Goal: Task Accomplishment & Management: Complete application form

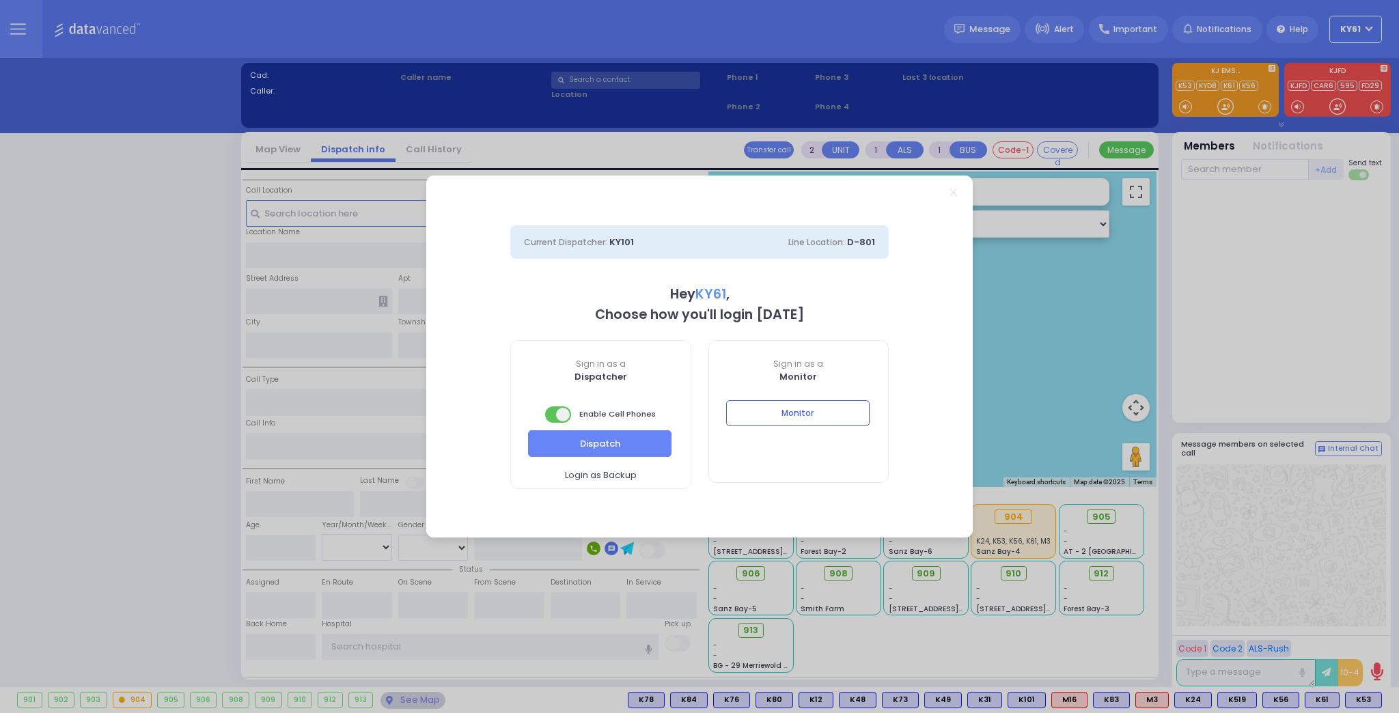
select select "7"
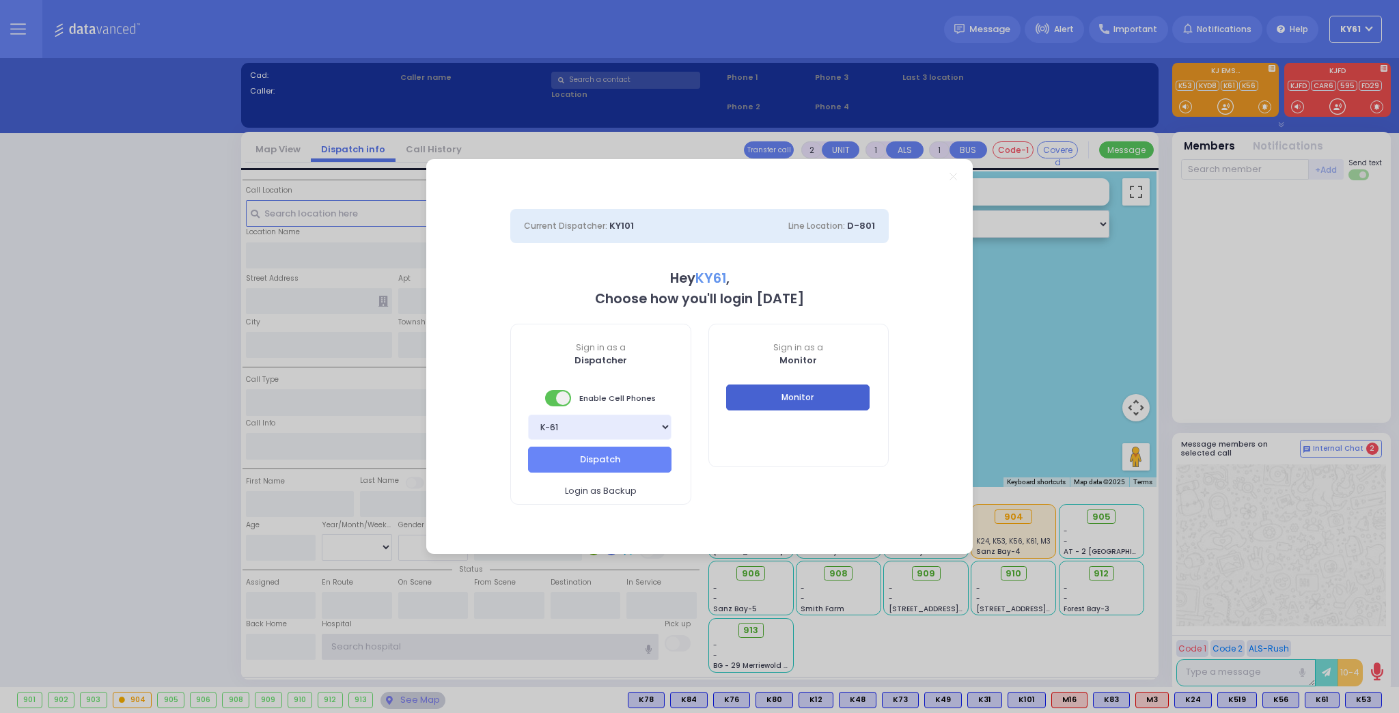
type input "ky61"
drag, startPoint x: 775, startPoint y: 394, endPoint x: 767, endPoint y: 391, distance: 7.8
click at [773, 393] on button "Monitor" at bounding box center [797, 398] width 143 height 26
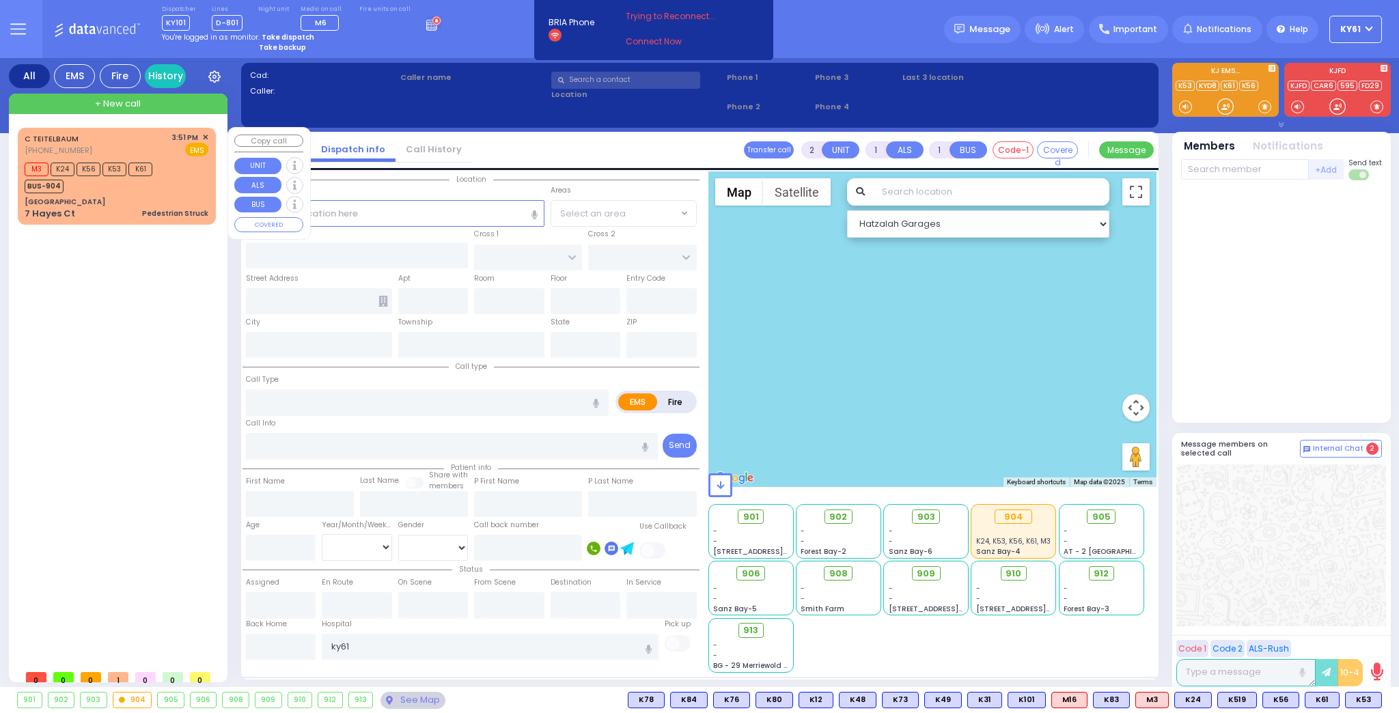
click at [143, 193] on div "C [PERSON_NAME] [PHONE_NUMBER] 3:51 PM ✕ EMS M3 K24 K56" at bounding box center [116, 176] width 193 height 93
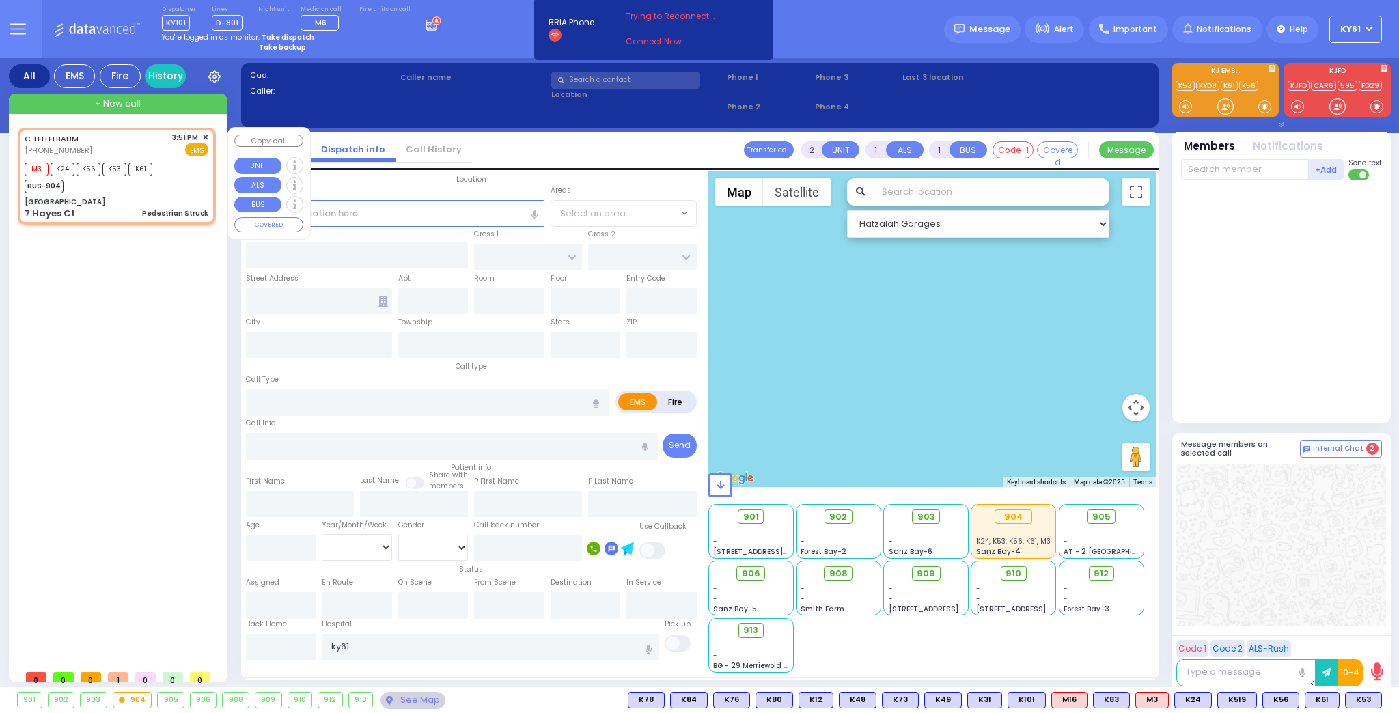
type input "4"
type input "2"
select select
type input "Pedestrian Struck"
radio input "true"
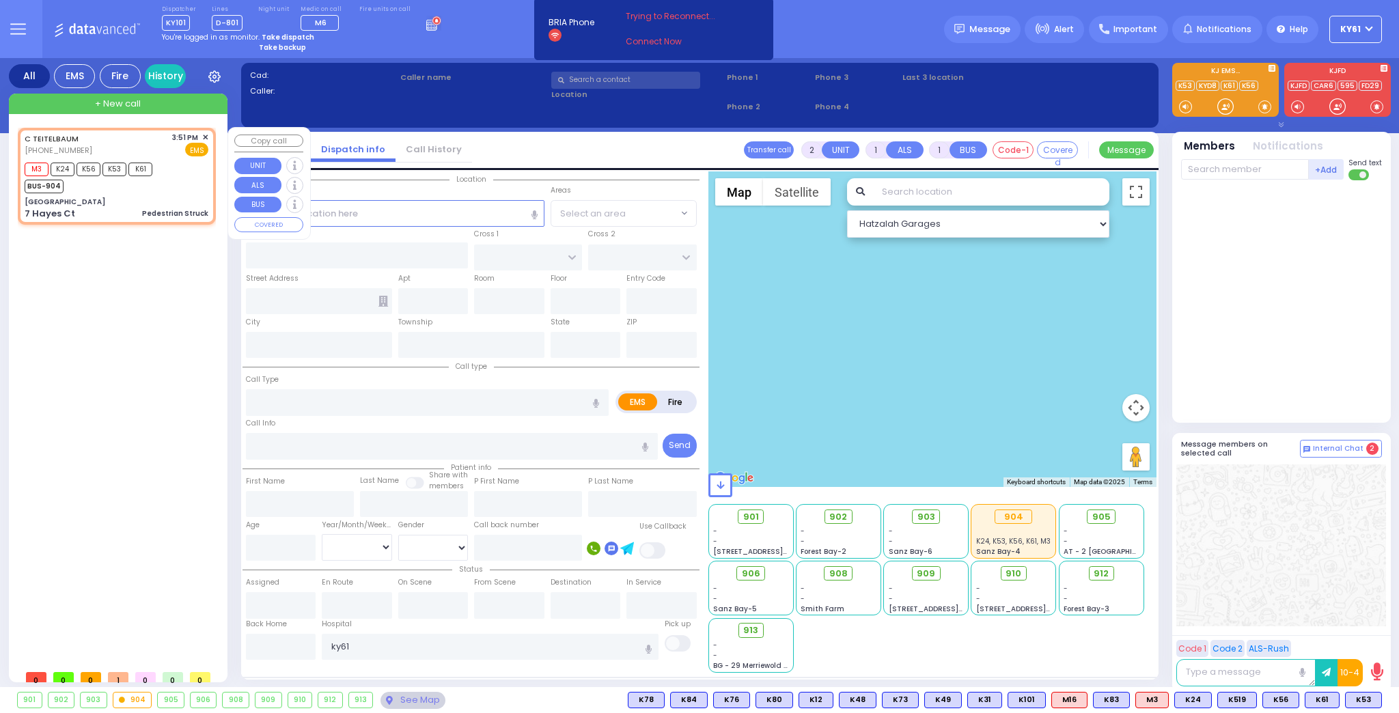
select select
type input "15:51"
select select "Hatzalah Garages"
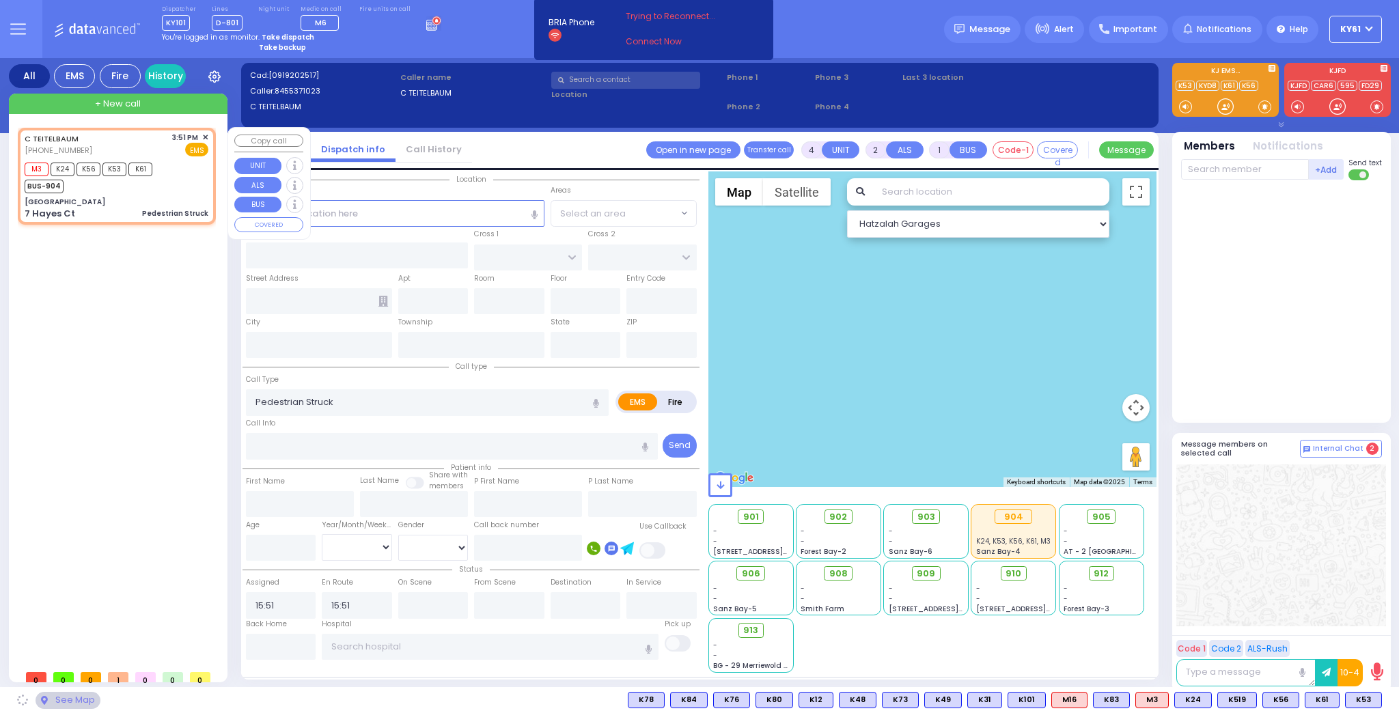
type input "[GEOGRAPHIC_DATA]"
type input "HAYES COURT"
type input "EAHAL COURT"
type input "7 Hayes Ct"
type input "Monroe"
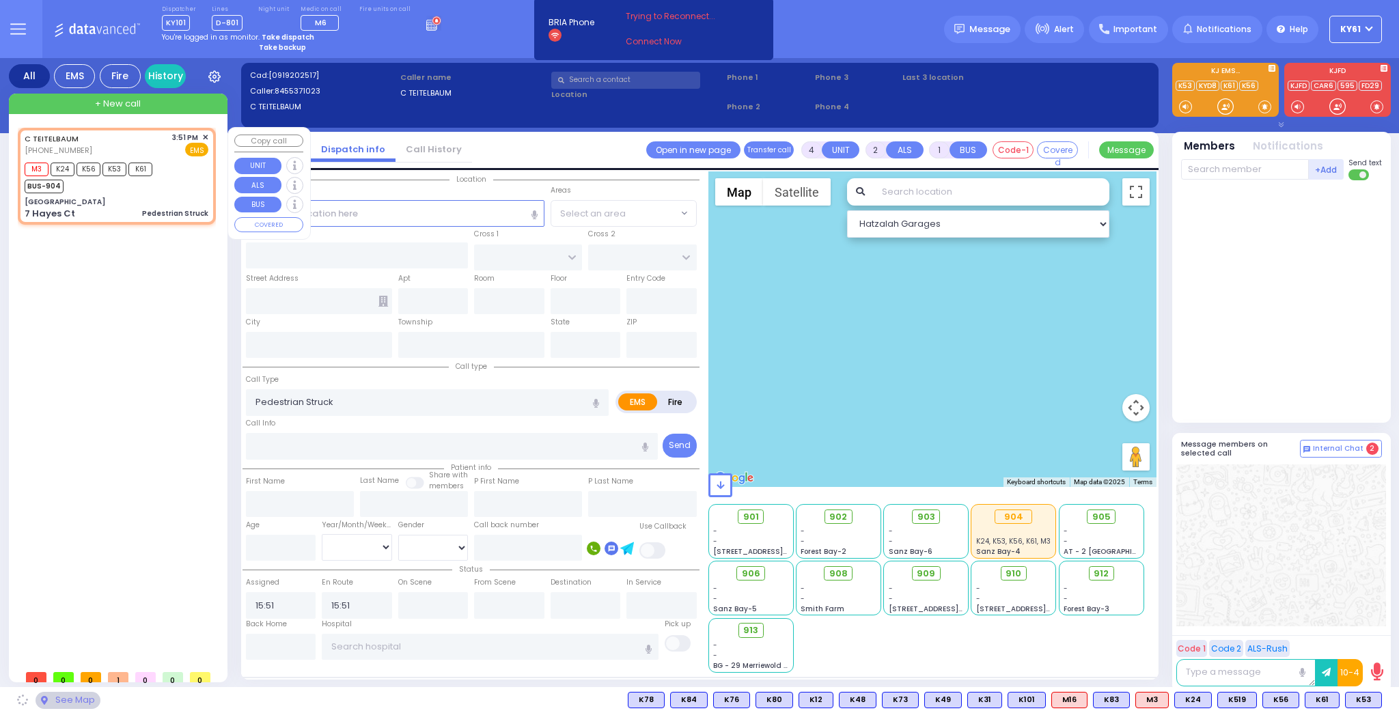
type input "[US_STATE]"
type input "10950"
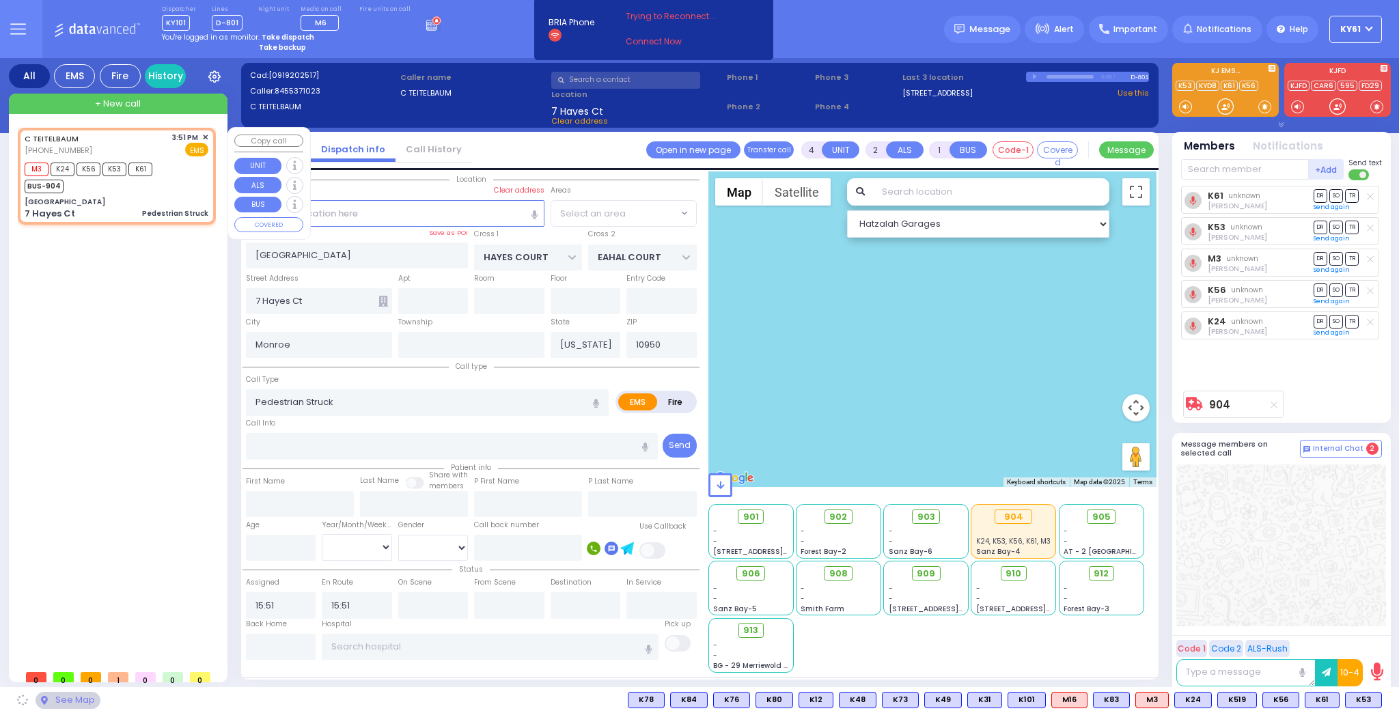
select select "SECTION 3"
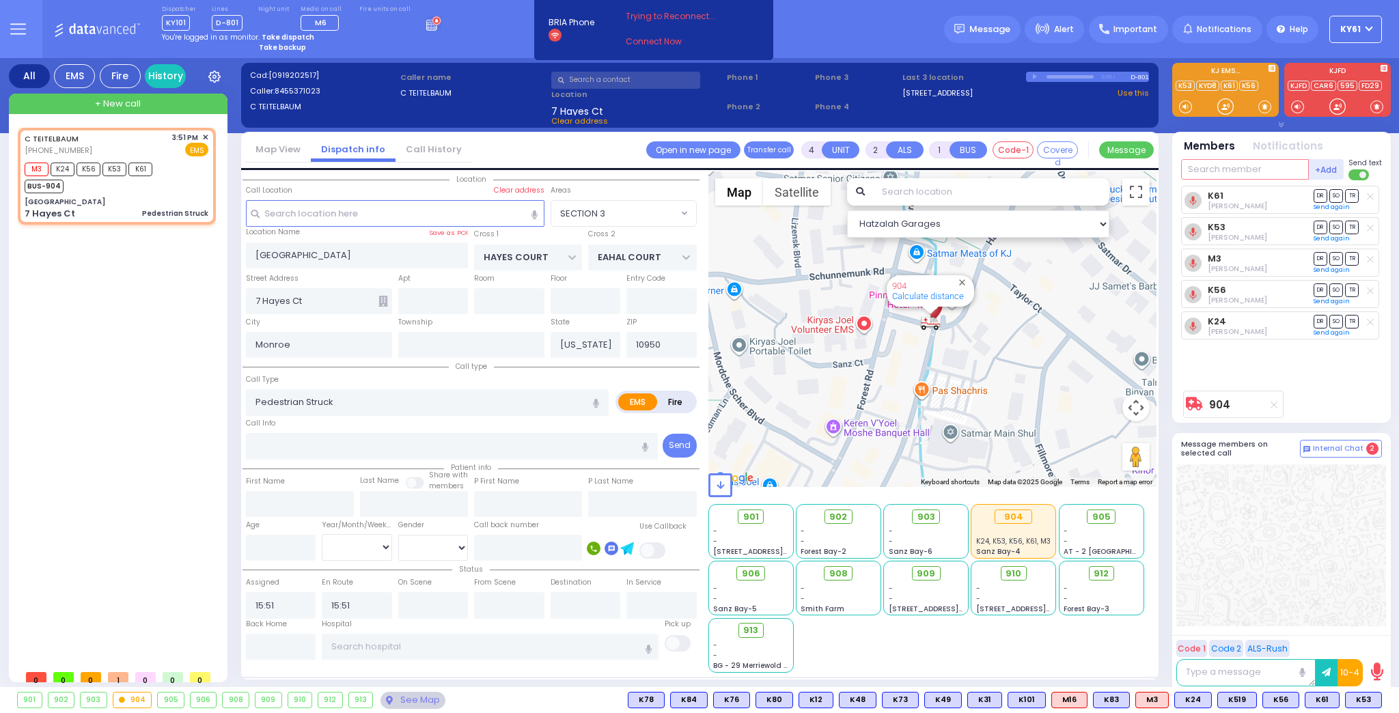
drag, startPoint x: 1213, startPoint y: 172, endPoint x: 1215, endPoint y: 165, distance: 7.4
click at [1214, 168] on input "text" at bounding box center [1245, 169] width 128 height 20
type input "63"
click at [1217, 189] on div "KY63 [PERSON_NAME]" at bounding box center [1282, 198] width 195 height 24
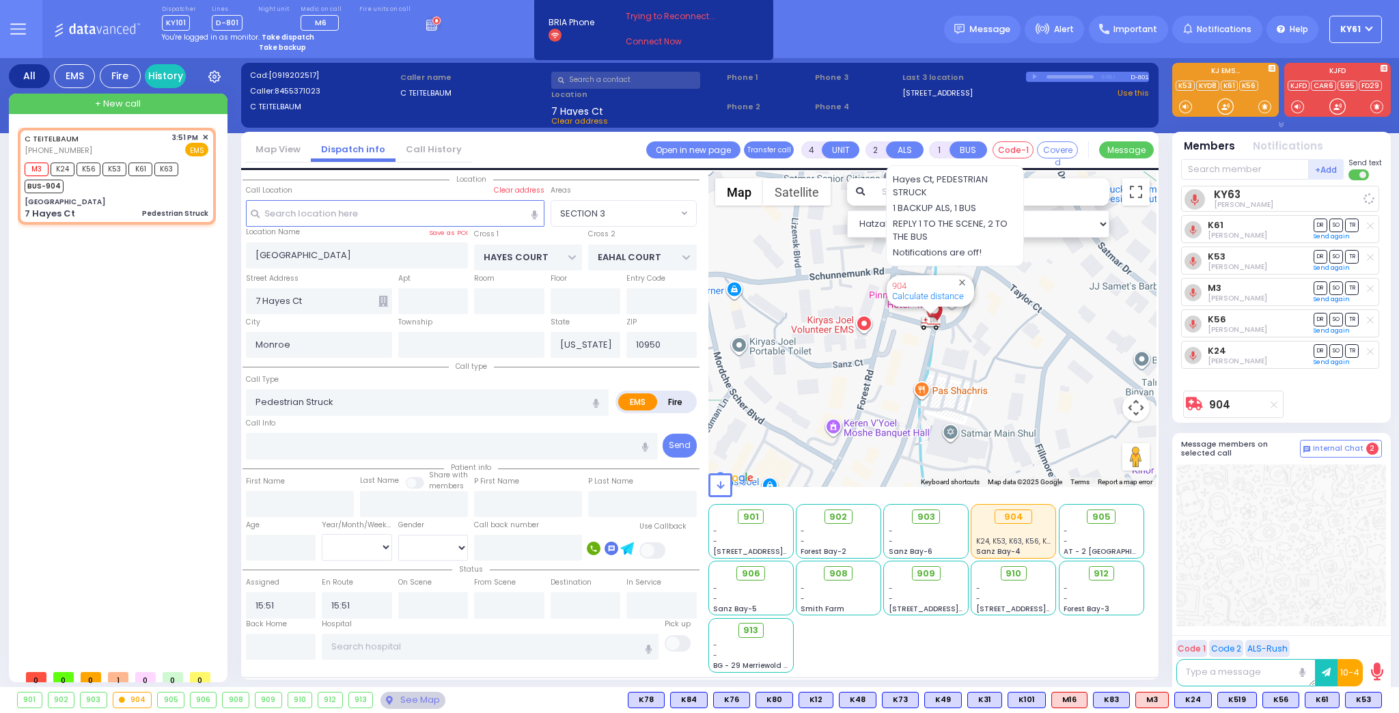
select select
radio input "true"
select select
select select "Hatzalah Garages"
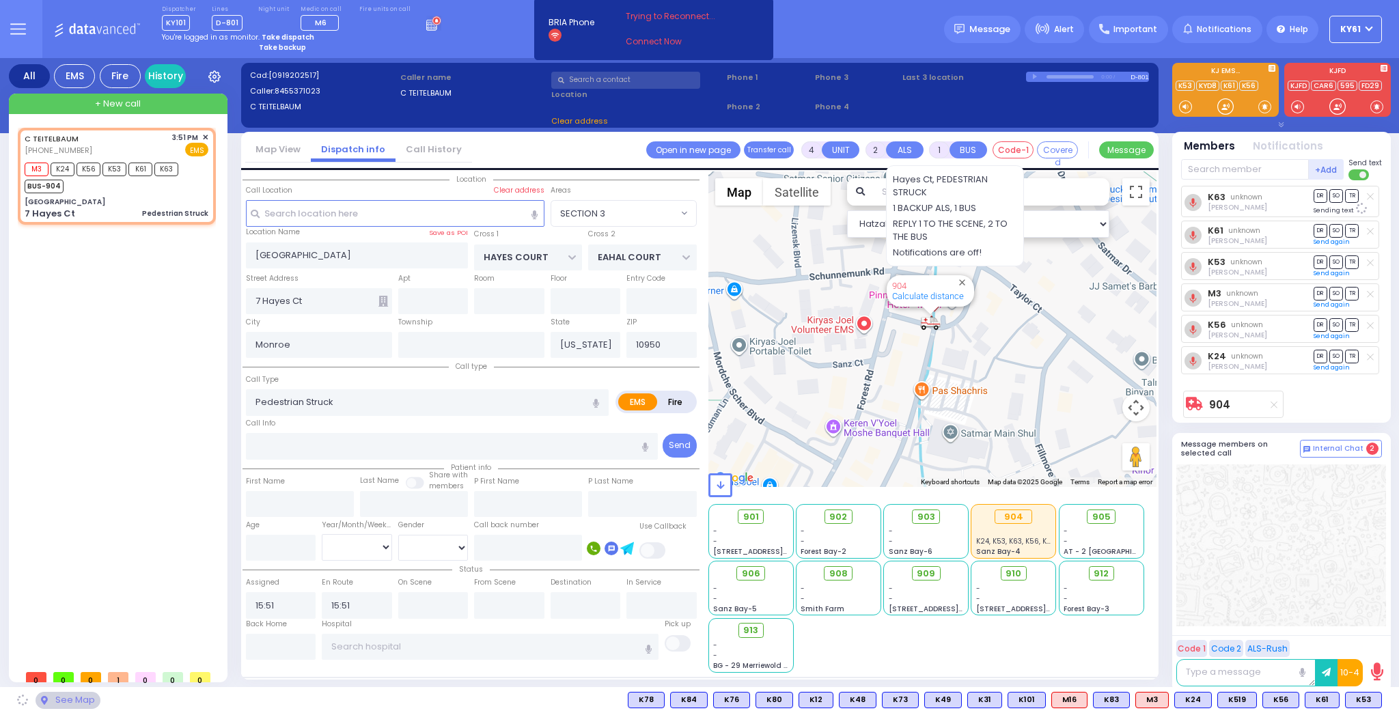
select select "SECTION 3"
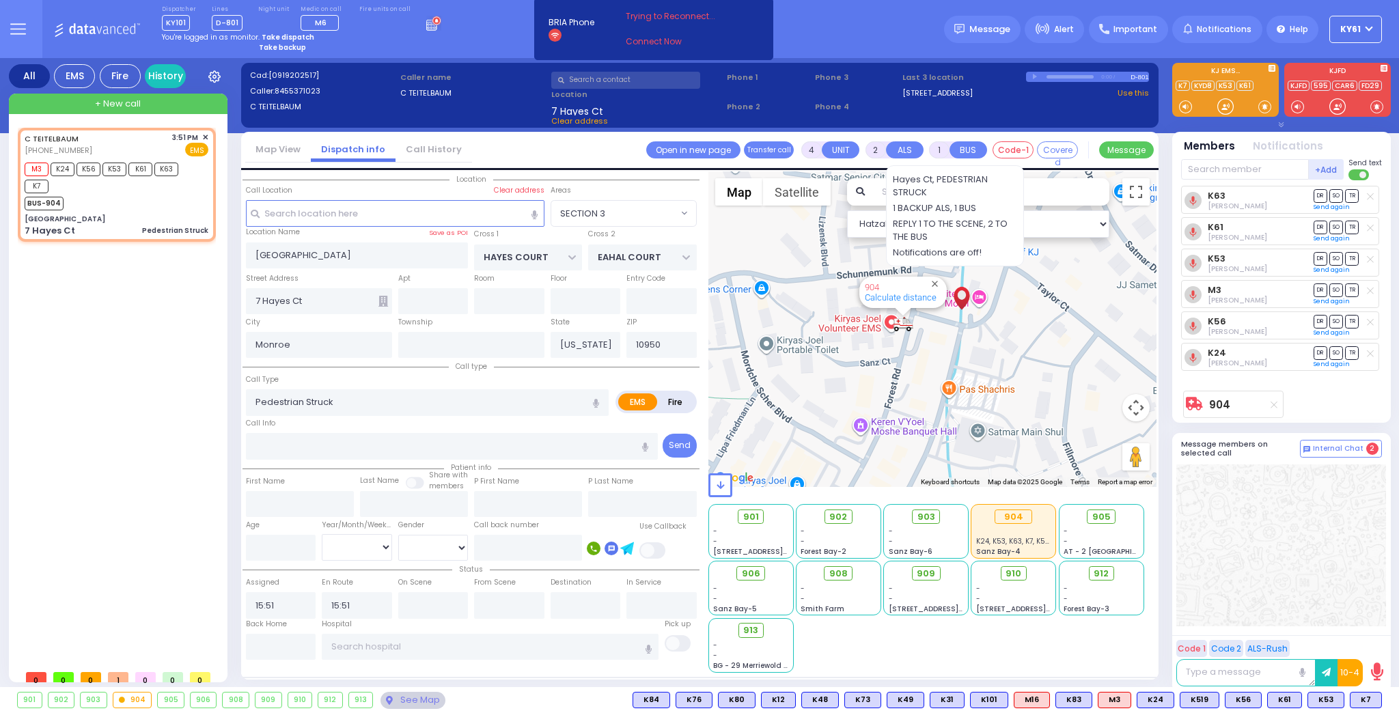
select select
radio input "true"
select select
select select "Hatzalah Garages"
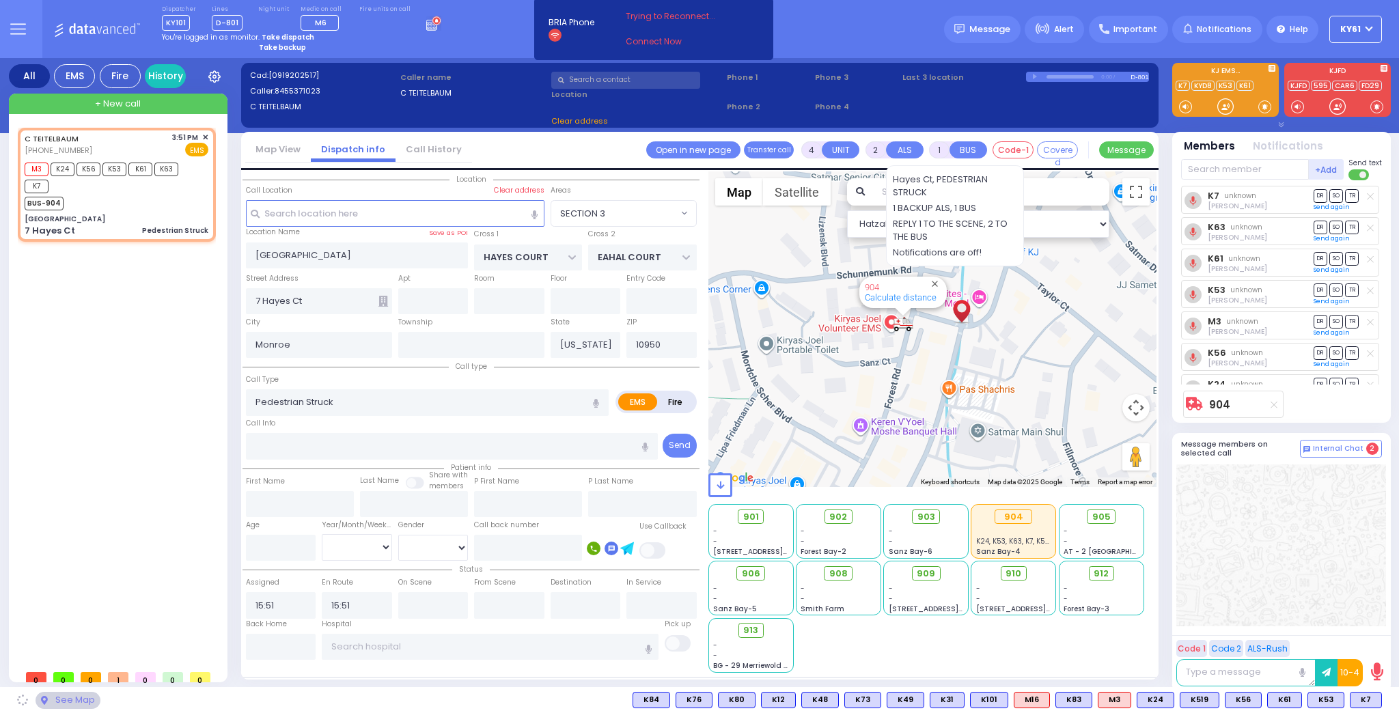
select select "SECTION 3"
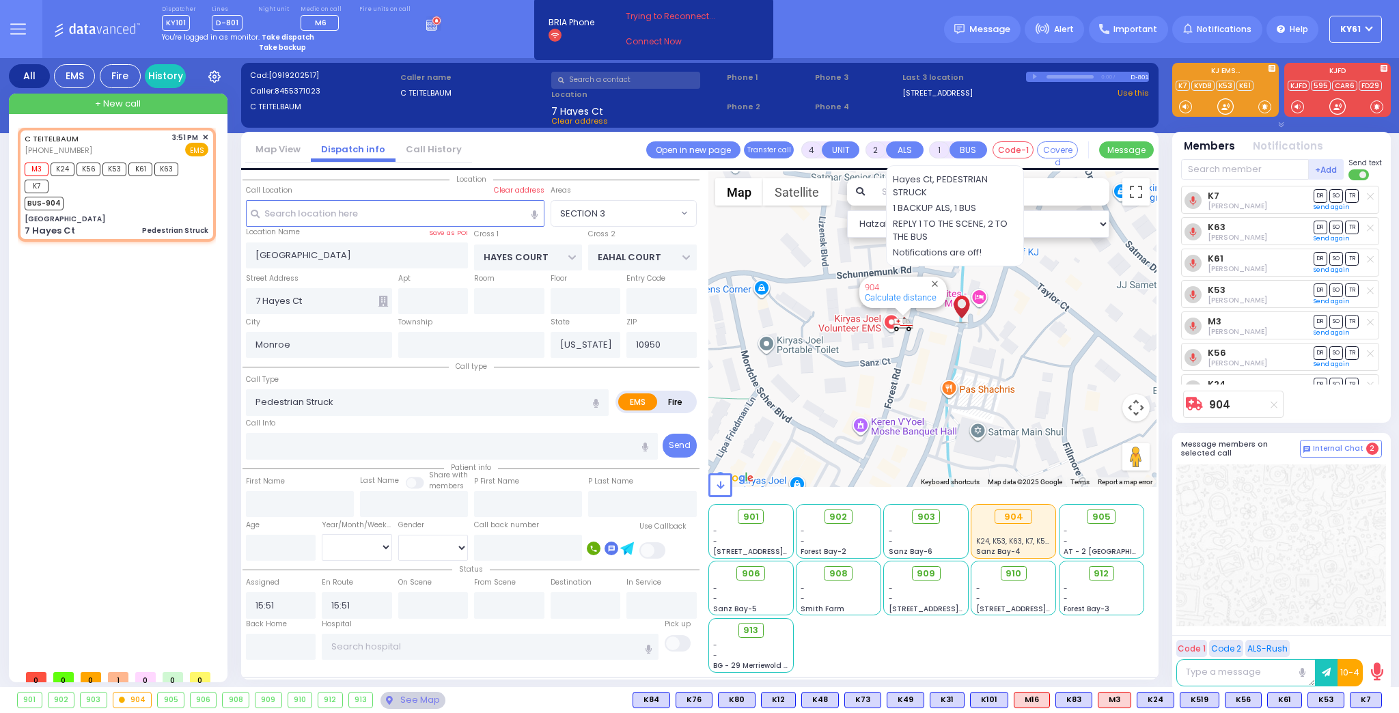
type input "6"
select select
radio input "true"
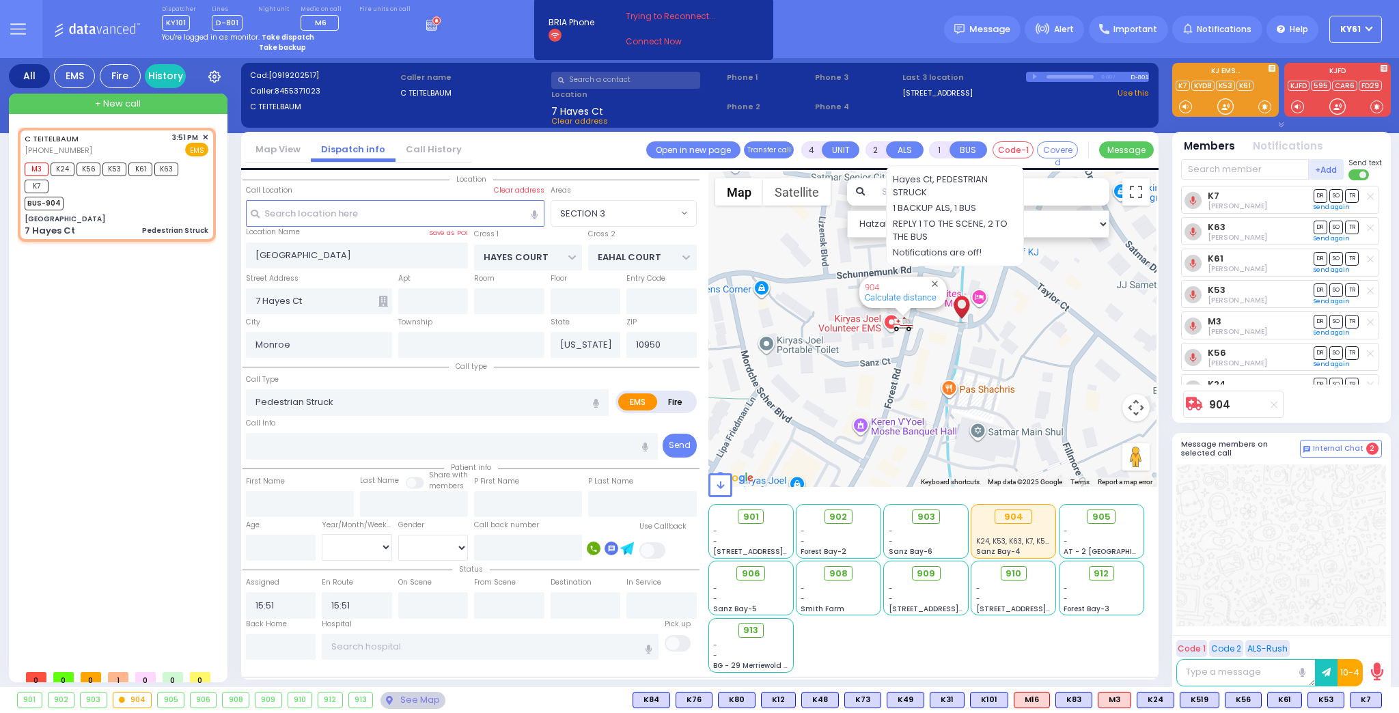
type input "Unknown"
select select "Year"
select select "Hatzalah Garages"
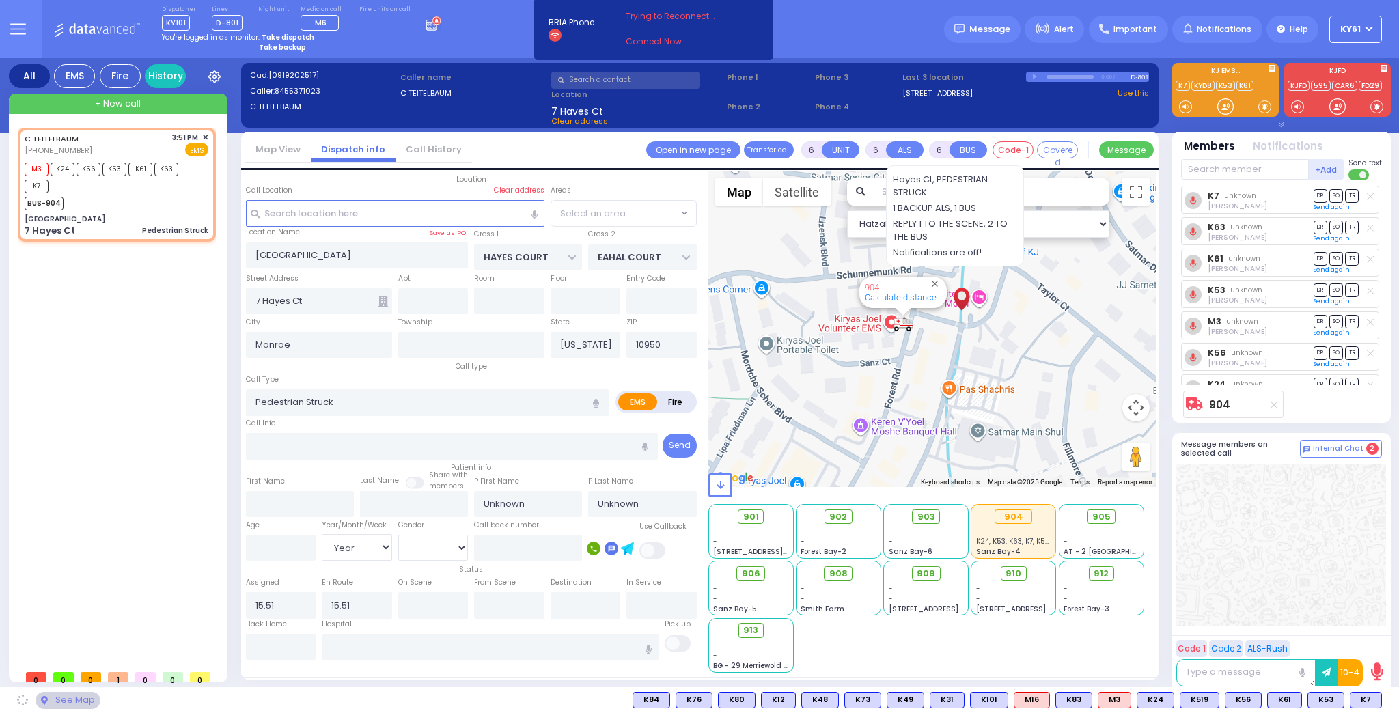
select select "SECTION 3"
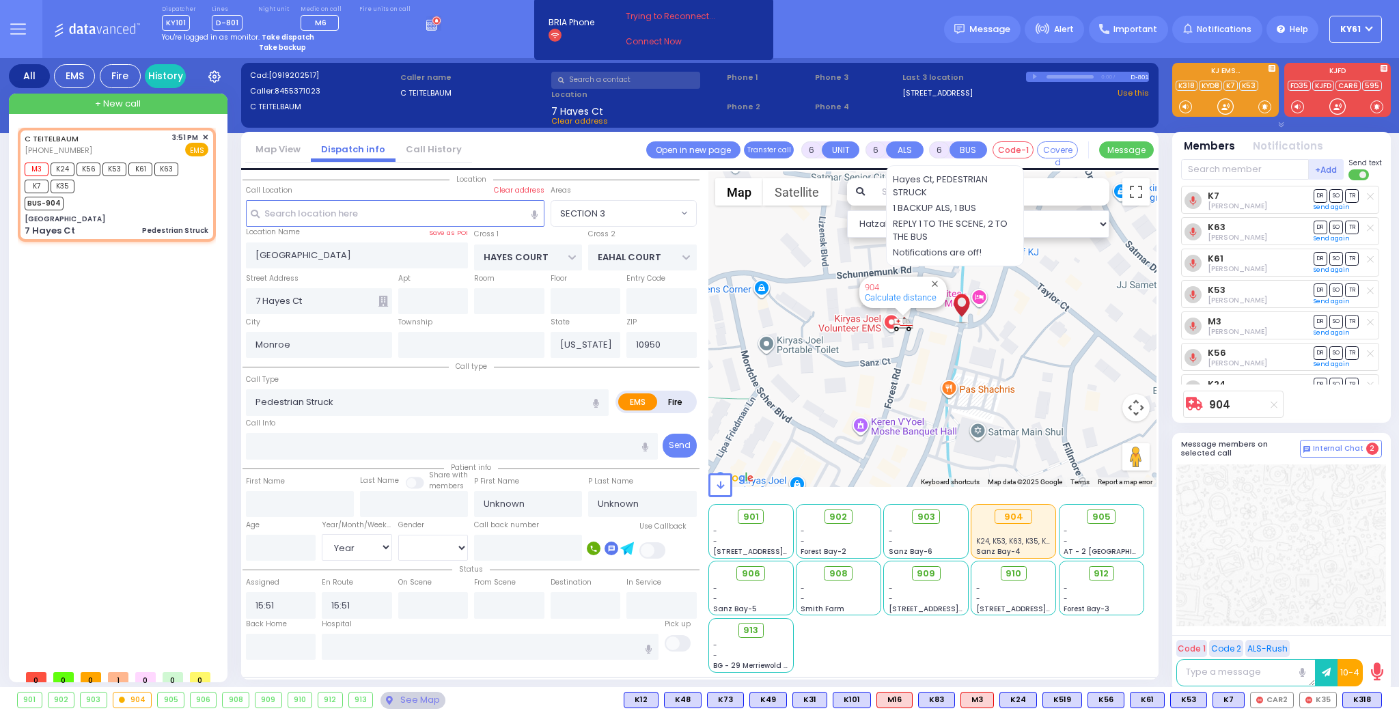
select select
radio input "true"
select select "Year"
select select "Hatzalah Garages"
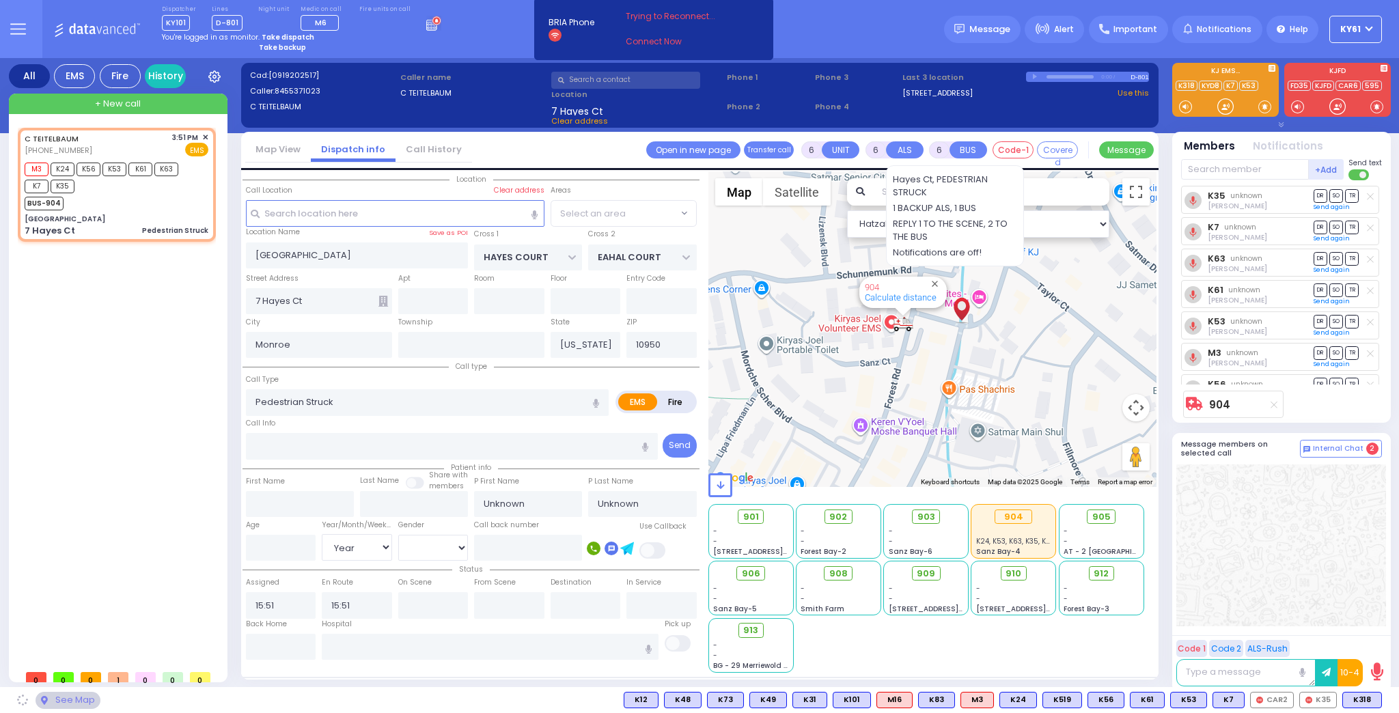
select select "SECTION 3"
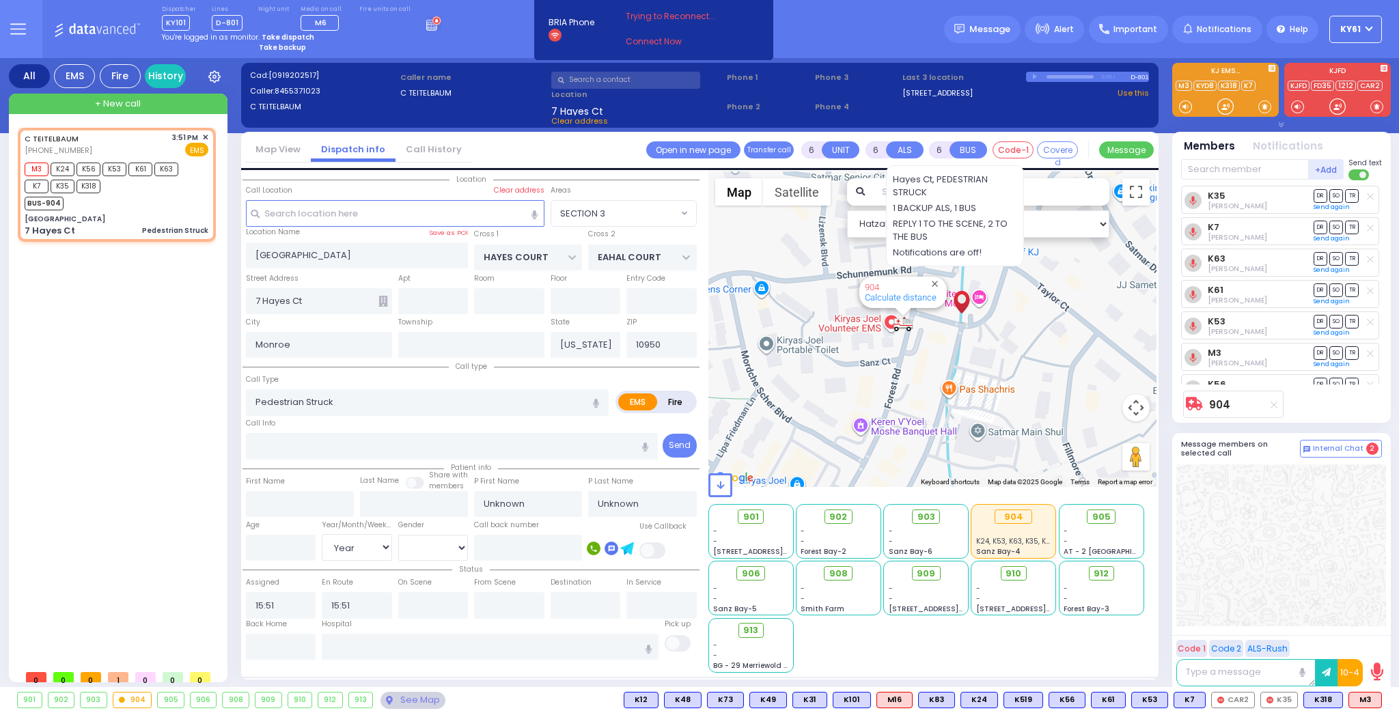
select select
radio input "true"
select select "Year"
select select "Hatzalah Garages"
select select "SECTION 3"
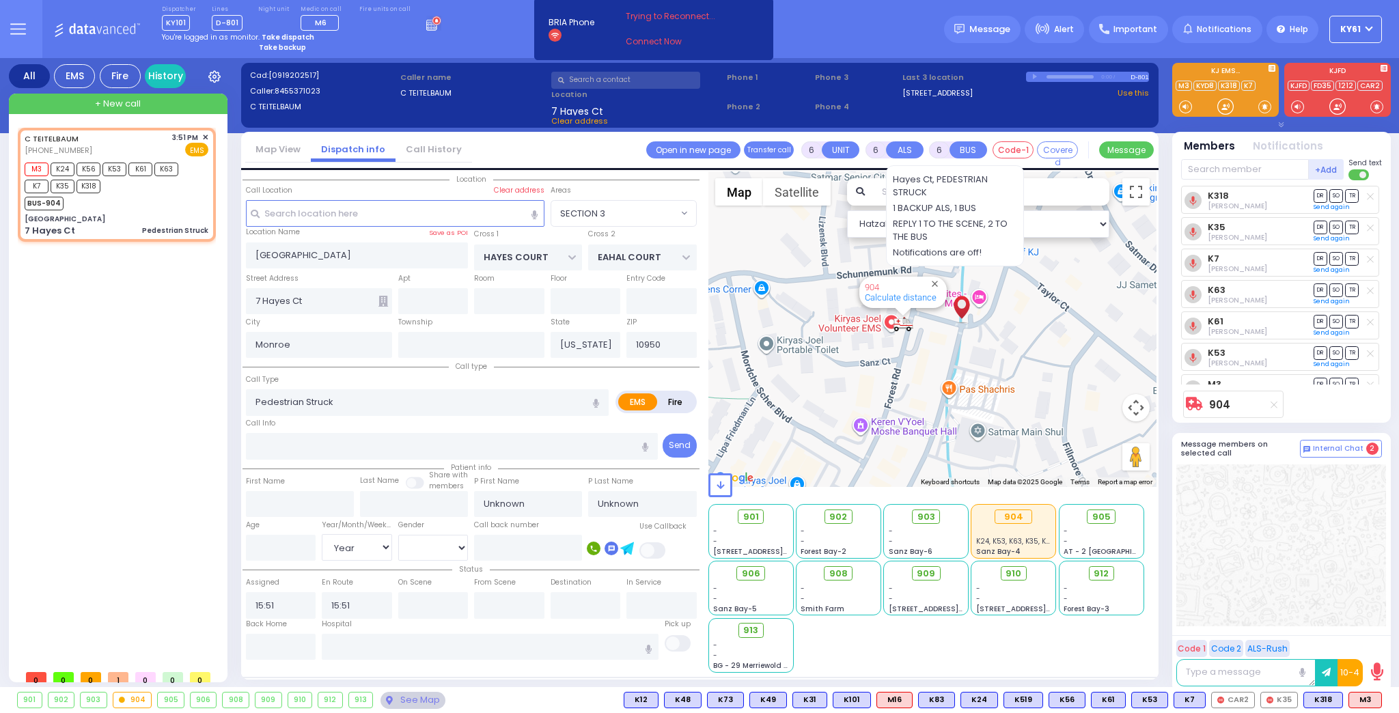
select select
radio input "true"
select select "Year"
select select "Hatzalah Garages"
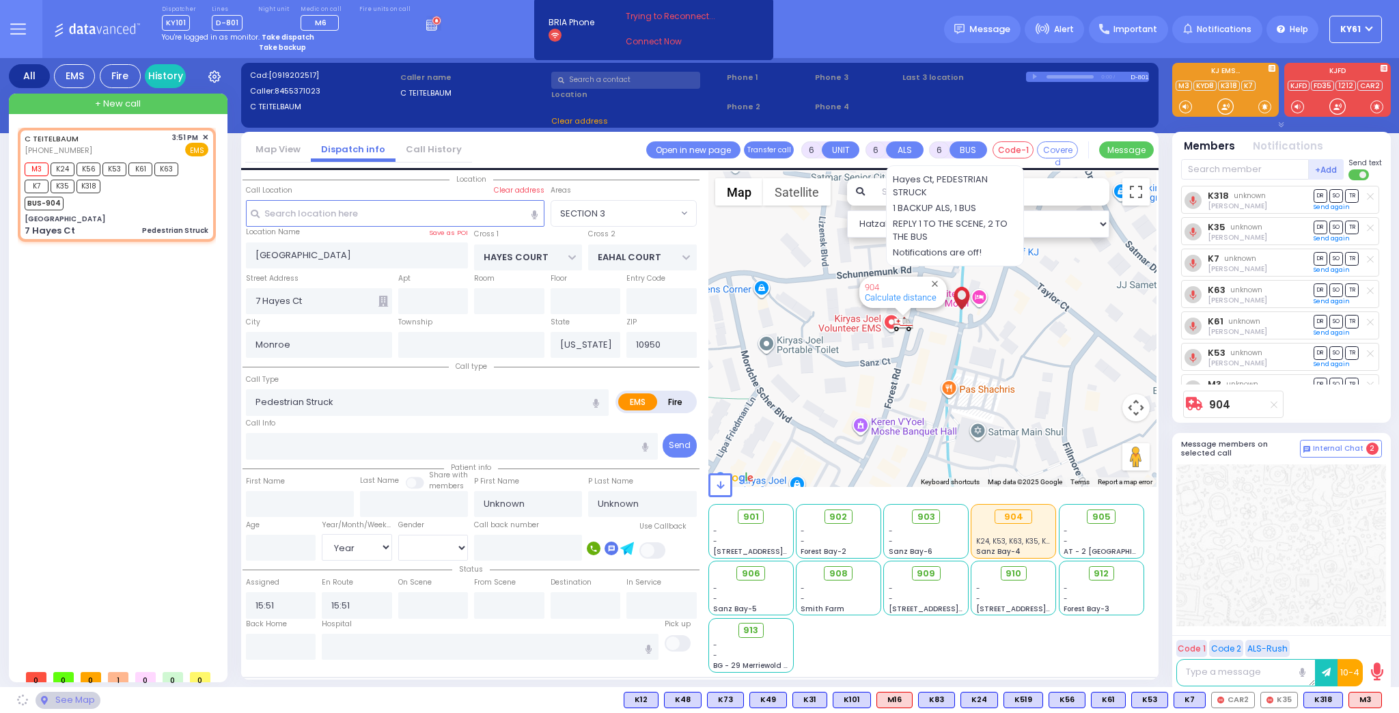
select select "SECTION 3"
select select
radio input "true"
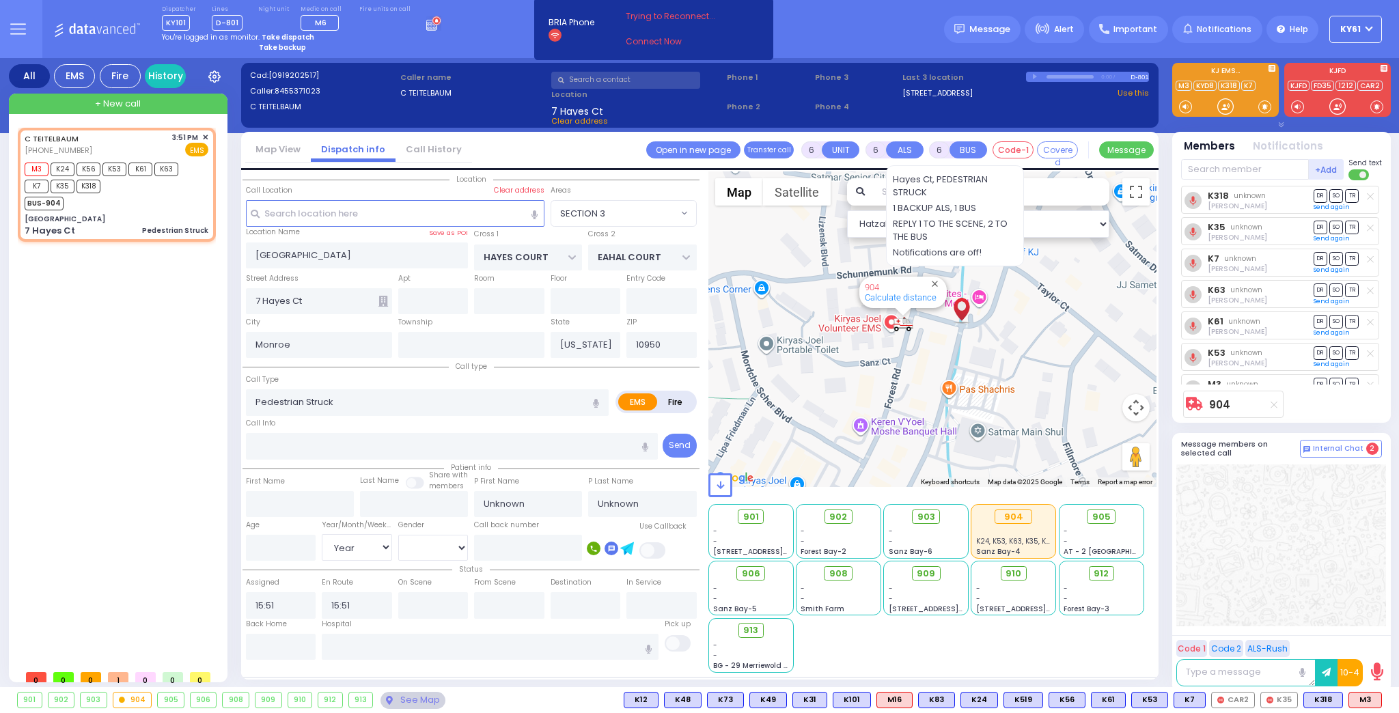
select select "Year"
select select "Hatzalah Garages"
select select "SECTION 3"
select select
radio input "true"
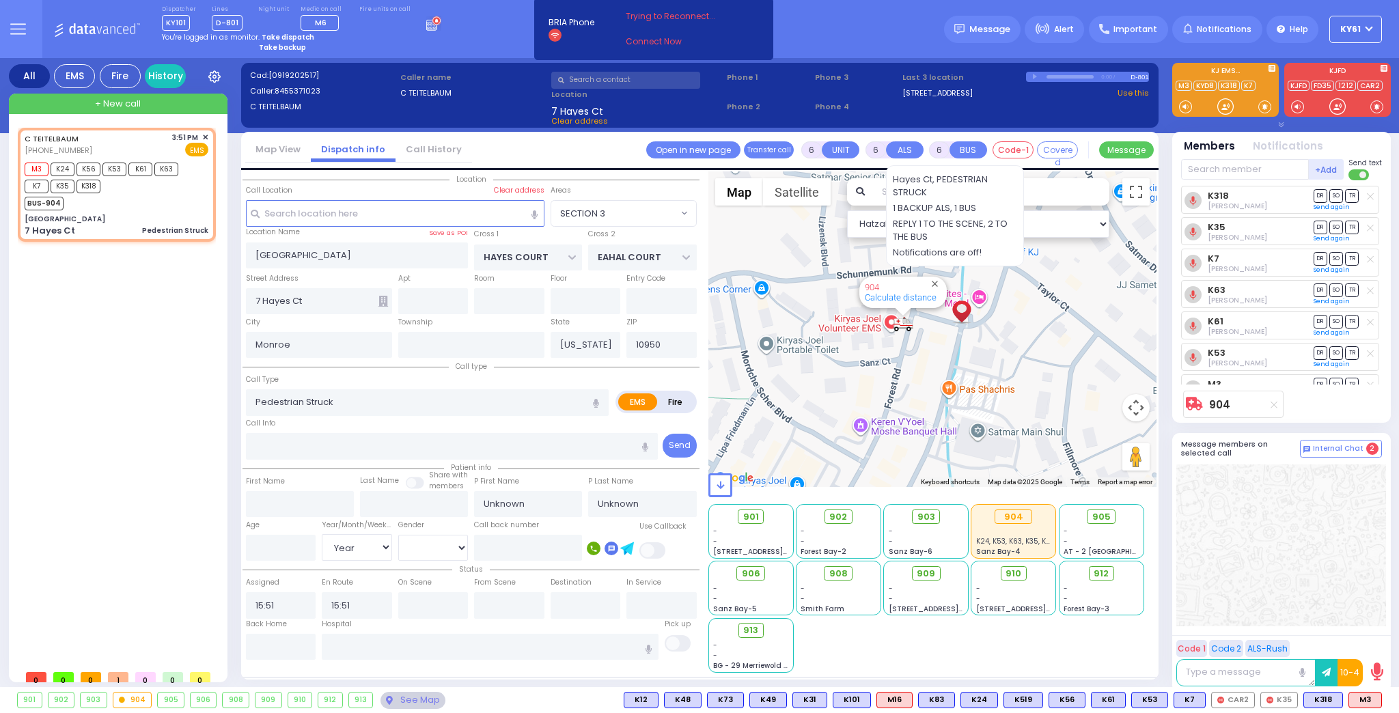
select select "Year"
select select "Hatzalah Garages"
select select "SECTION 3"
select select
radio input "true"
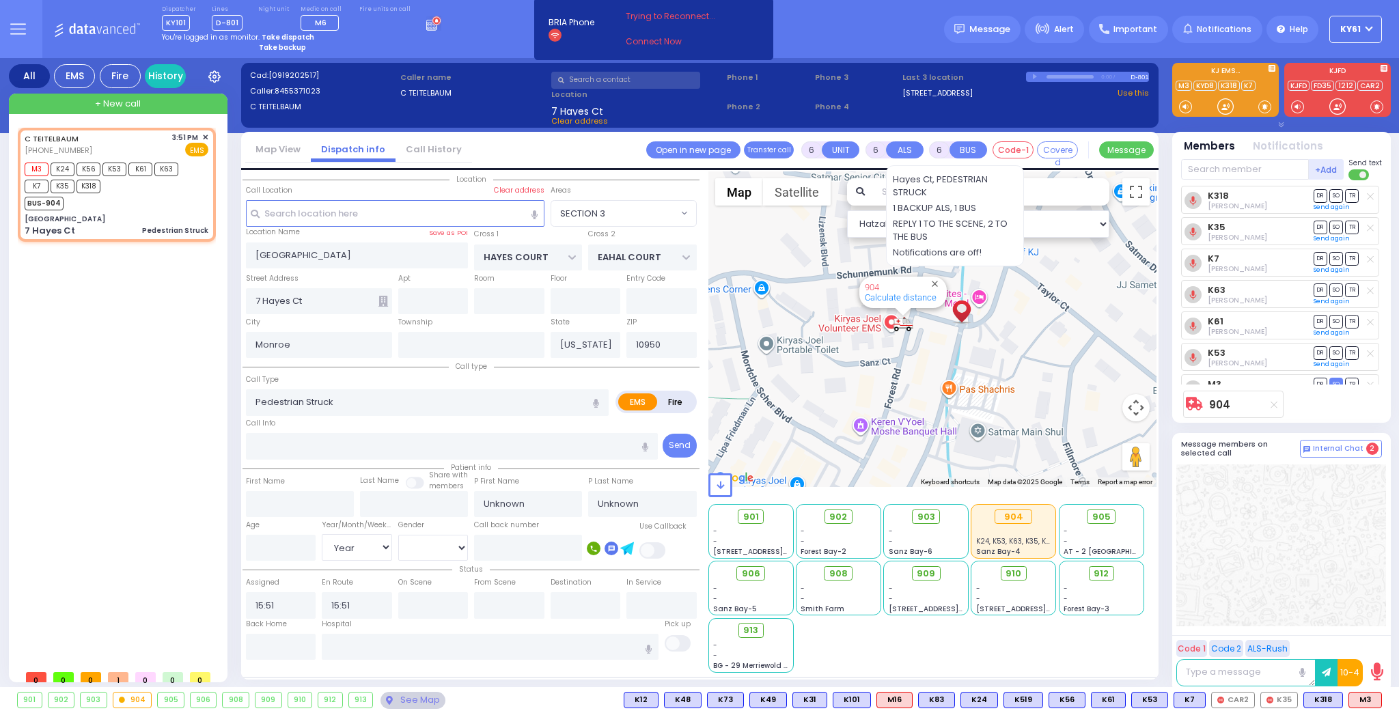
select select "Year"
select select "Hatzalah Garages"
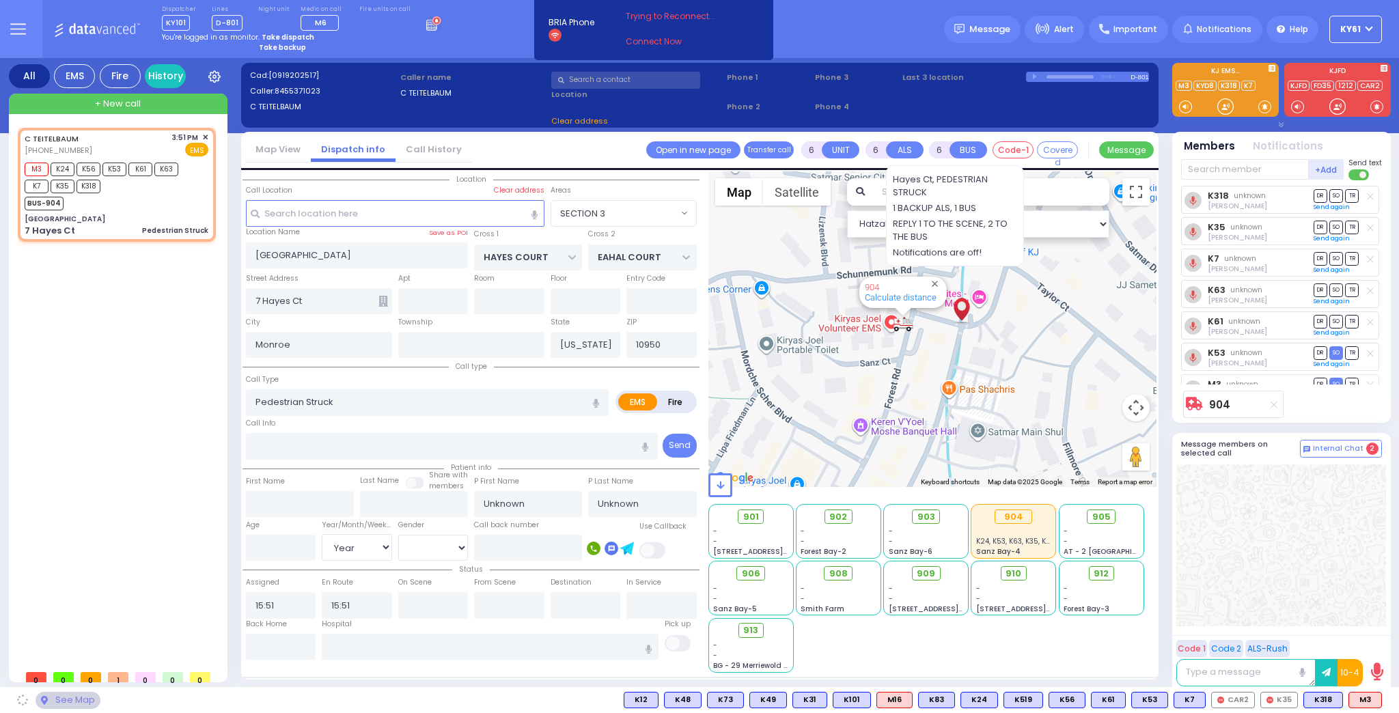
select select "SECTION 3"
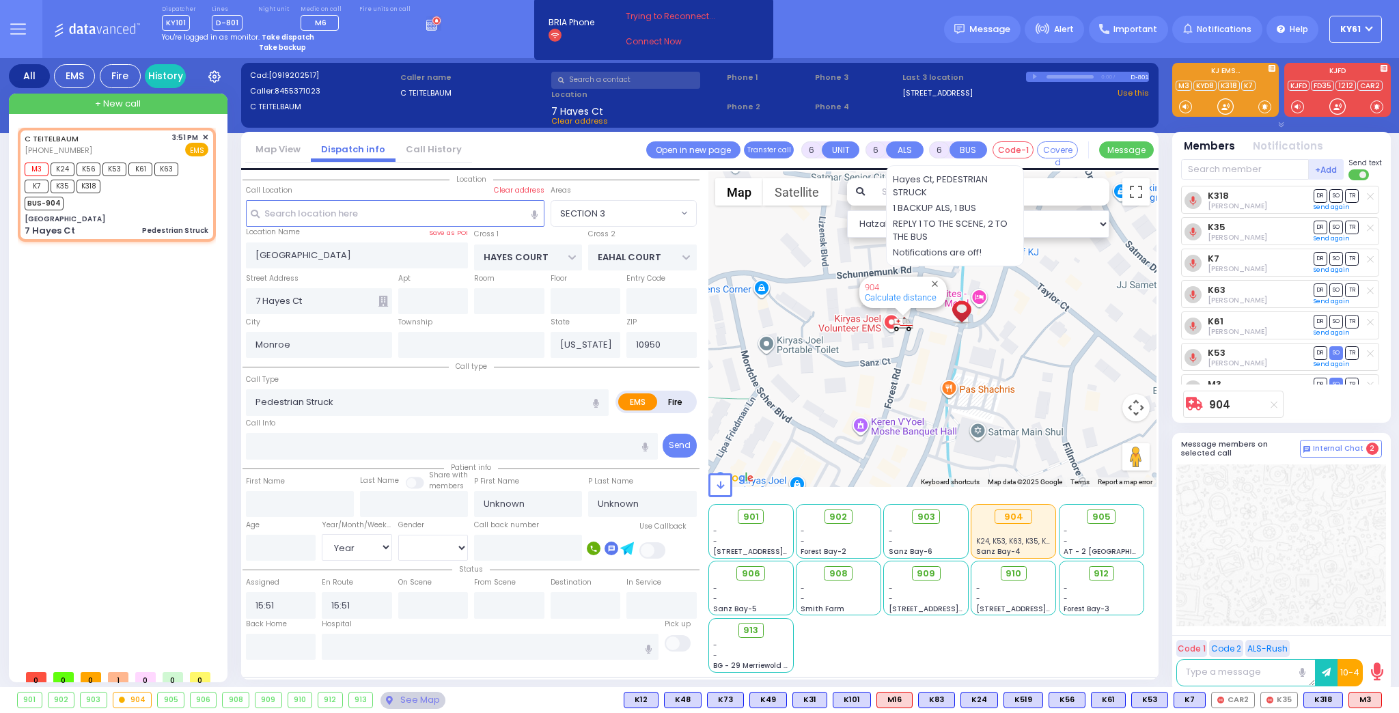
select select
radio input "true"
select select "Year"
select select "Hatzalah Garages"
select select "SECTION 3"
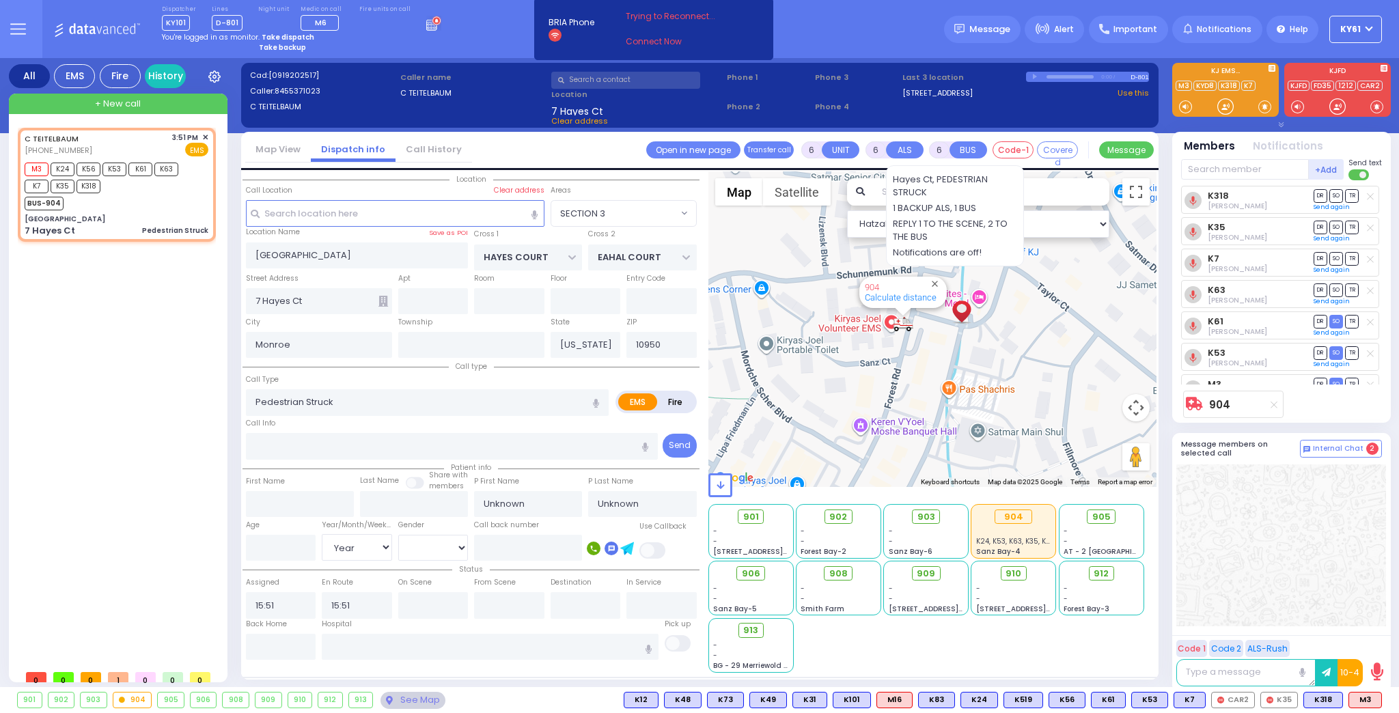
select select
radio input "true"
select select "Year"
select select "Hatzalah Garages"
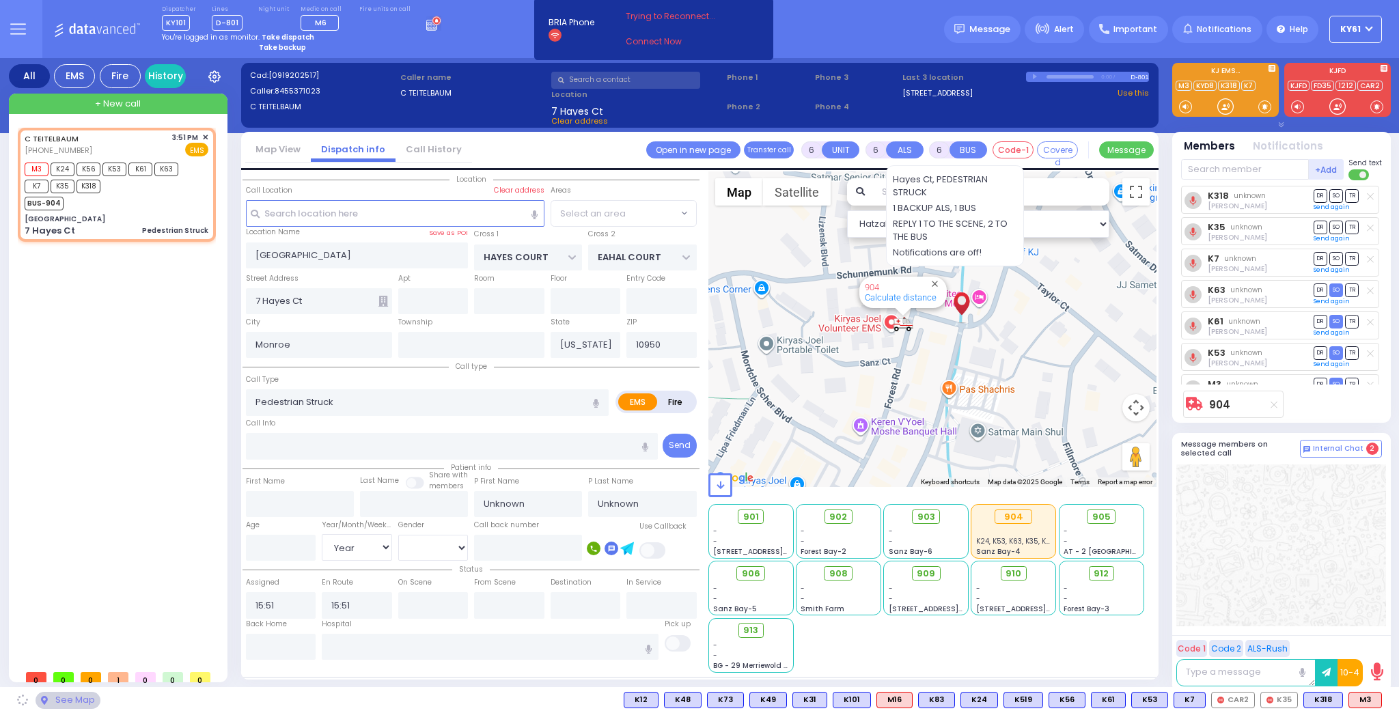
select select "SECTION 3"
select select
radio input "true"
select select "Year"
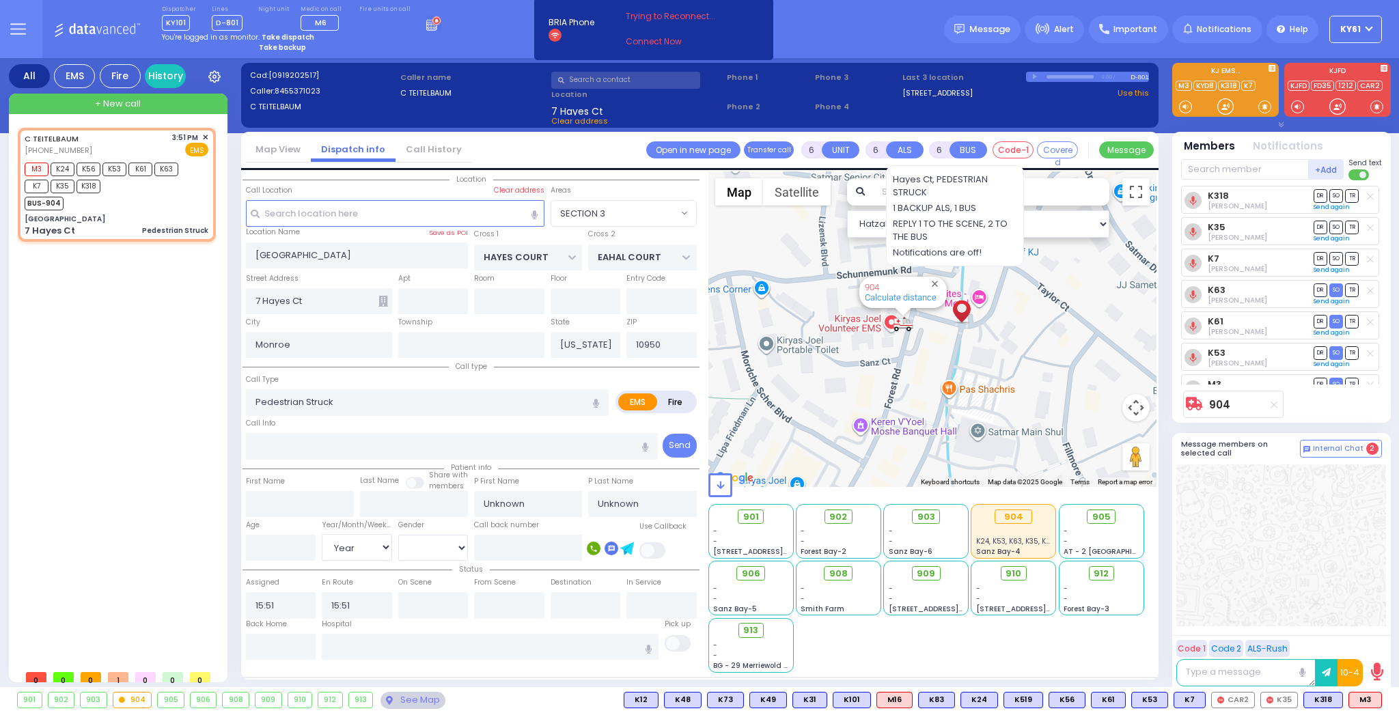
select select "Hatzalah Garages"
select select "SECTION 3"
select select
radio input "true"
select select "Year"
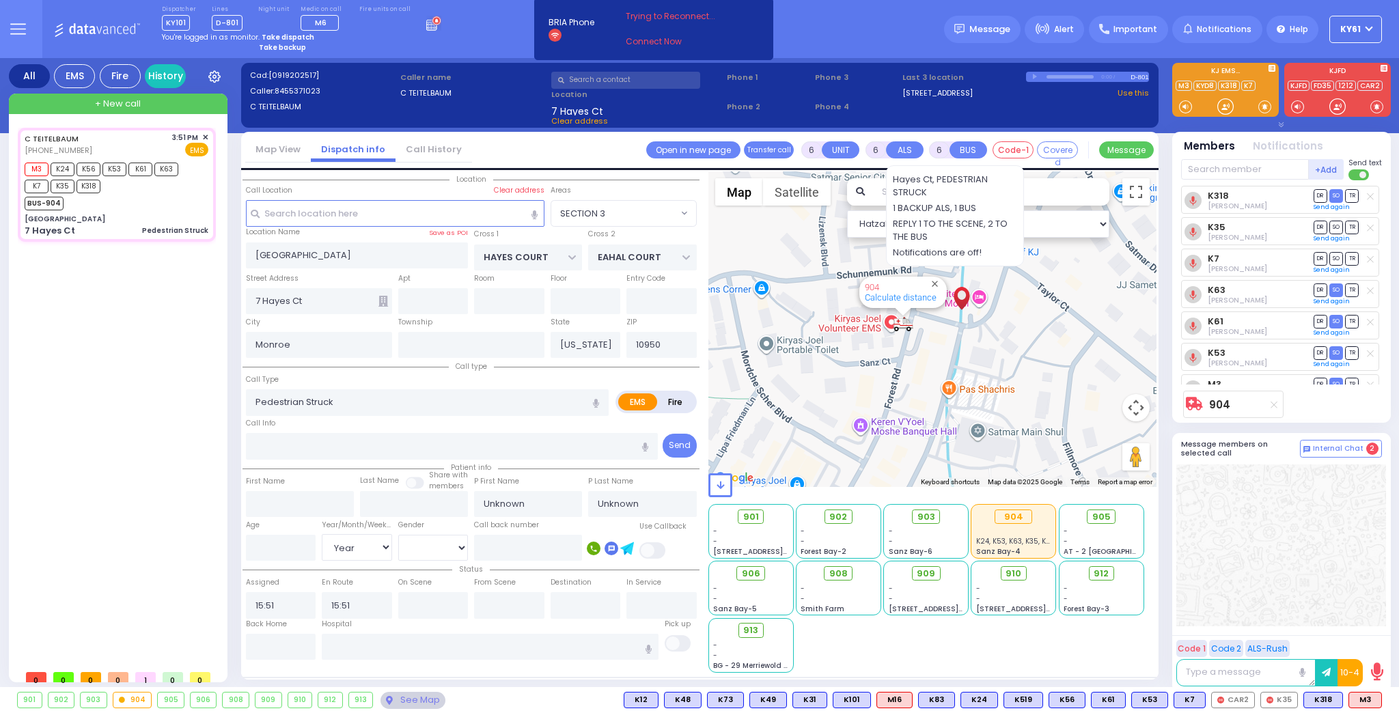
type input "15:52"
select select "Hatzalah Garages"
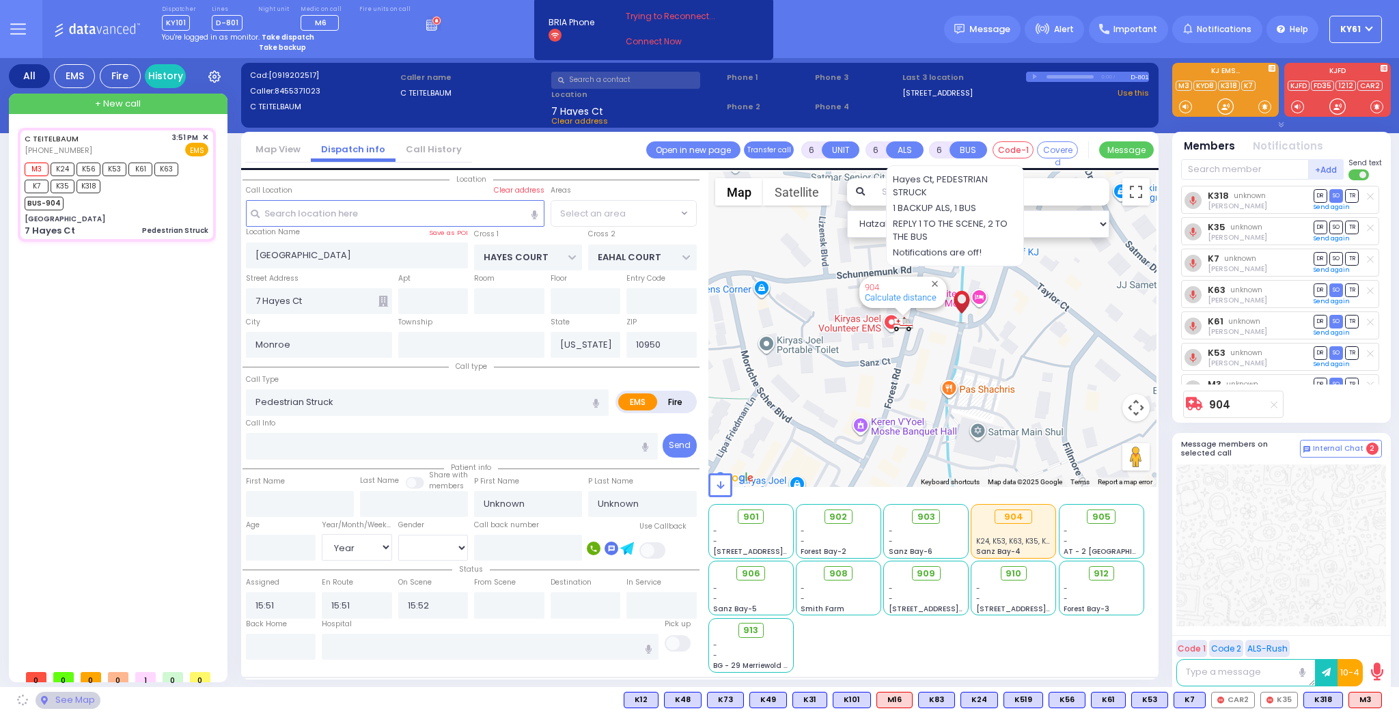
select select "SECTION 3"
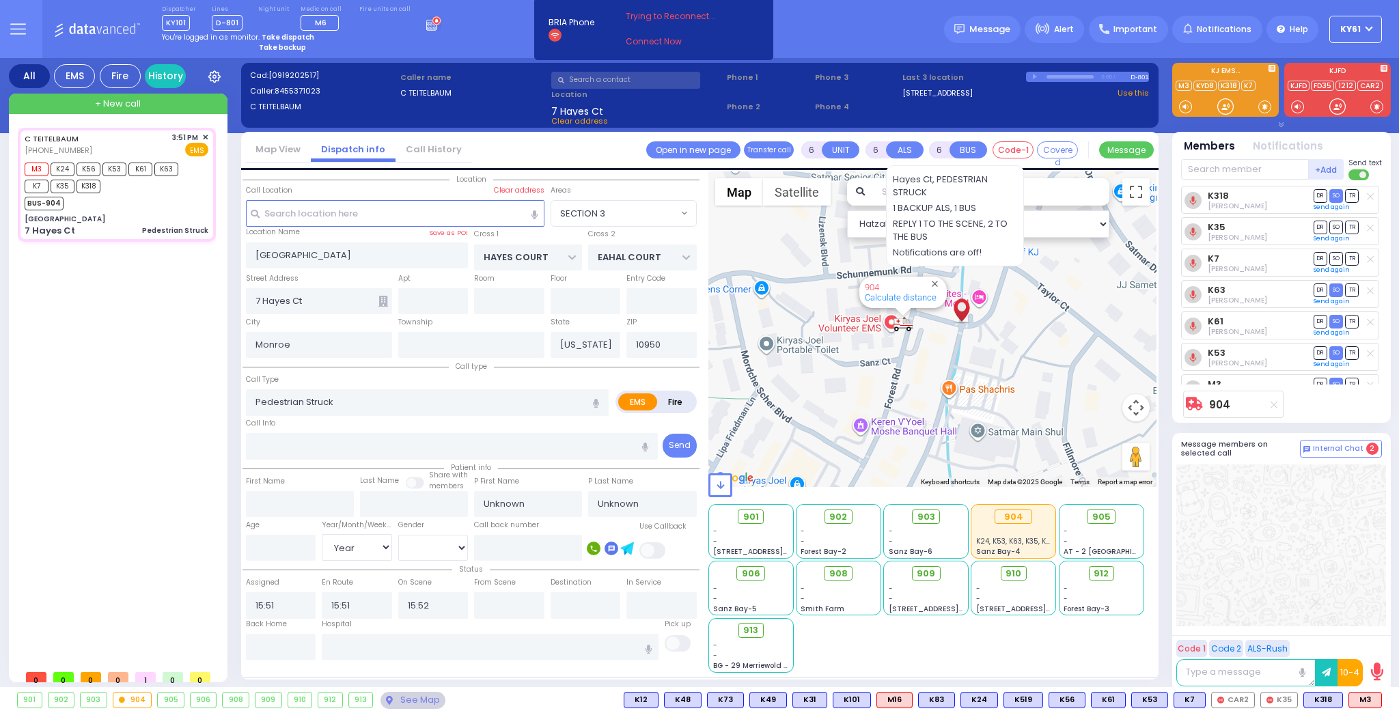
select select
radio input "true"
type input "Moshe"
type input "Herskowitz"
type input "9"
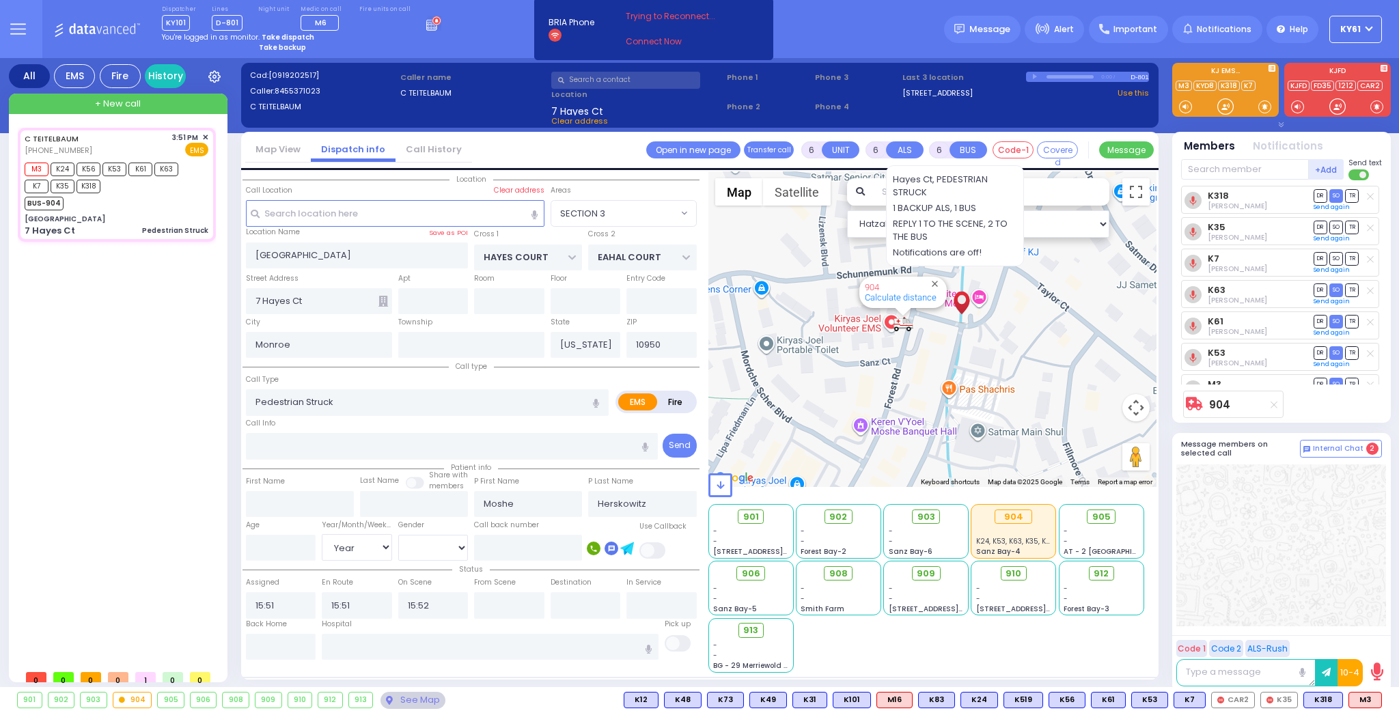
select select "Year"
select select "[DEMOGRAPHIC_DATA]"
select select "Hatzalah Garages"
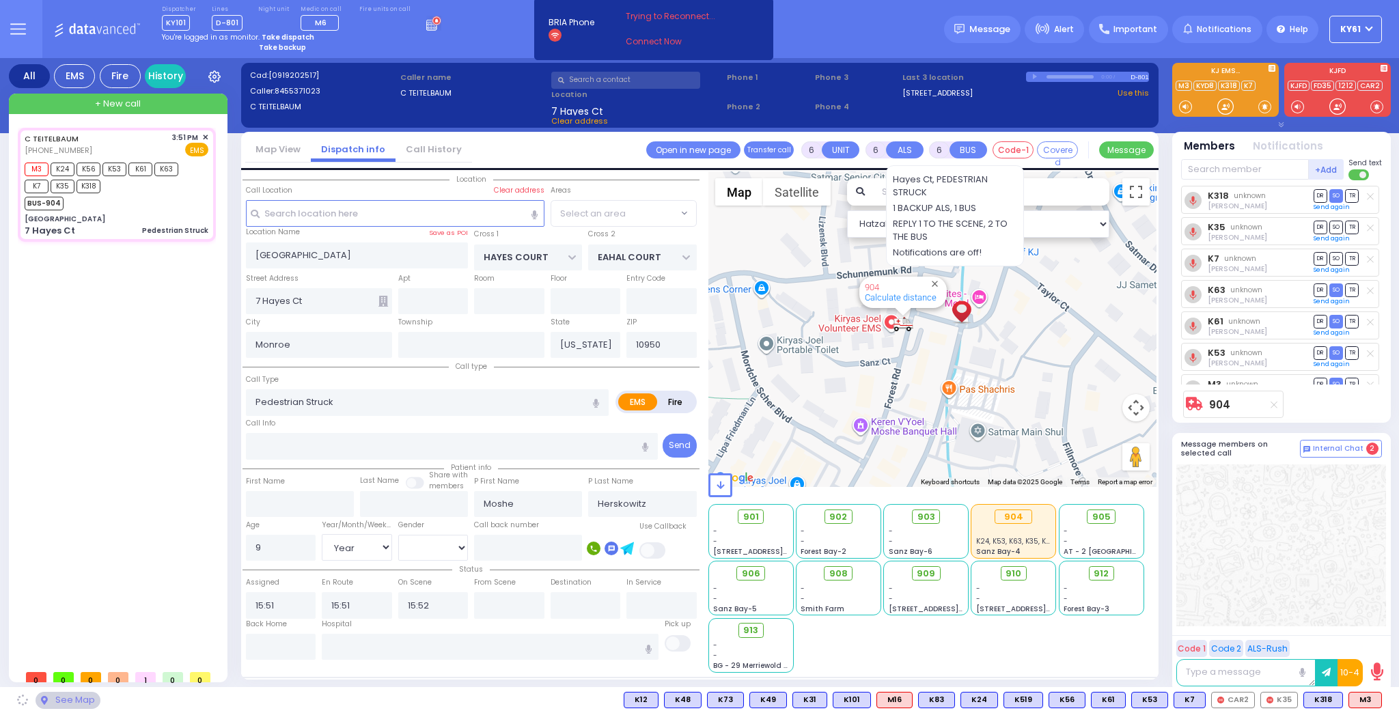
select select "SECTION 3"
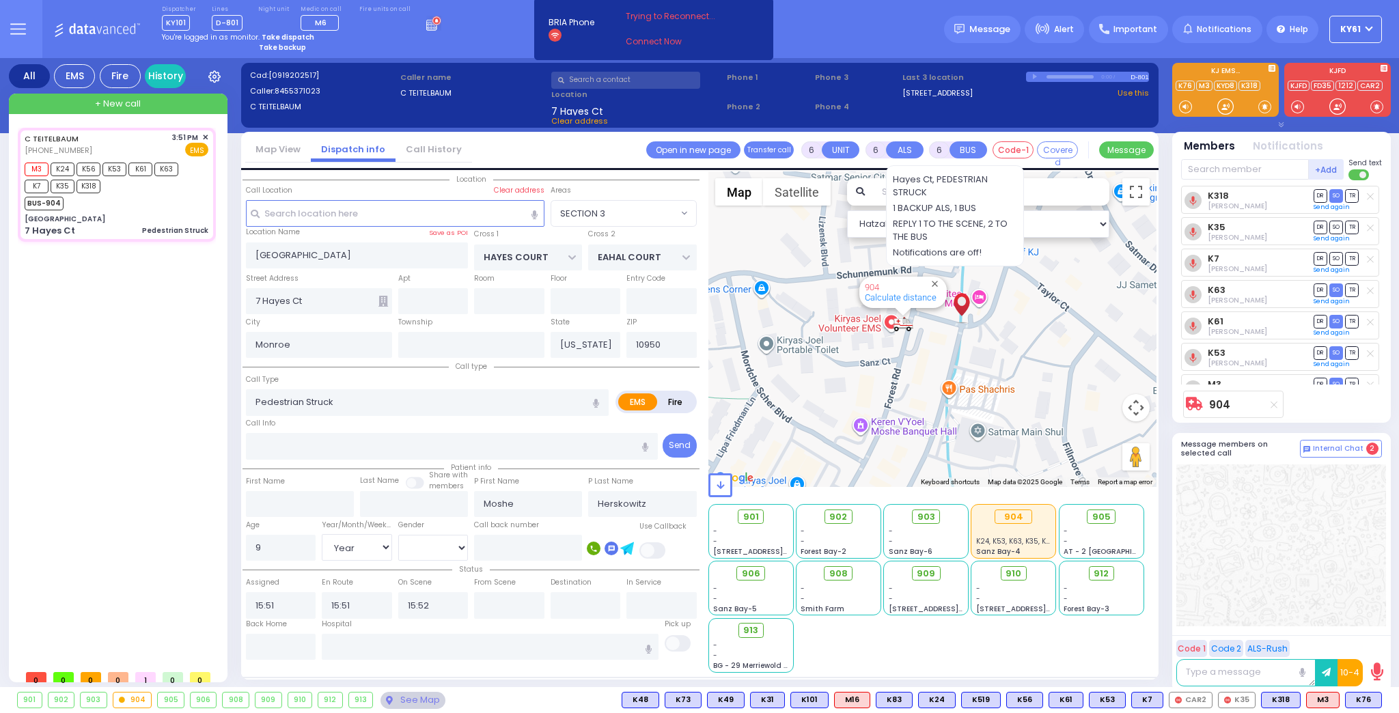
select select
radio input "true"
select select "Year"
select select "[DEMOGRAPHIC_DATA]"
select select "Hatzalah Garages"
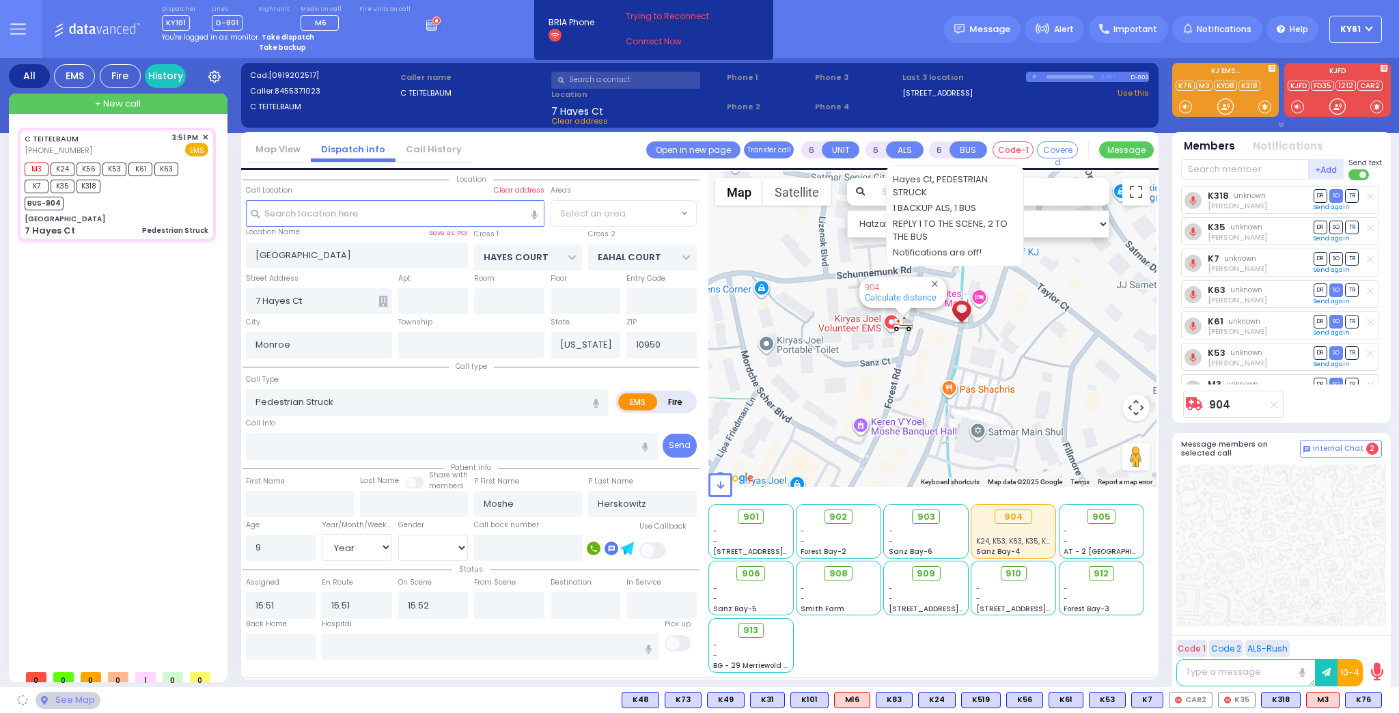
select select "SECTION 3"
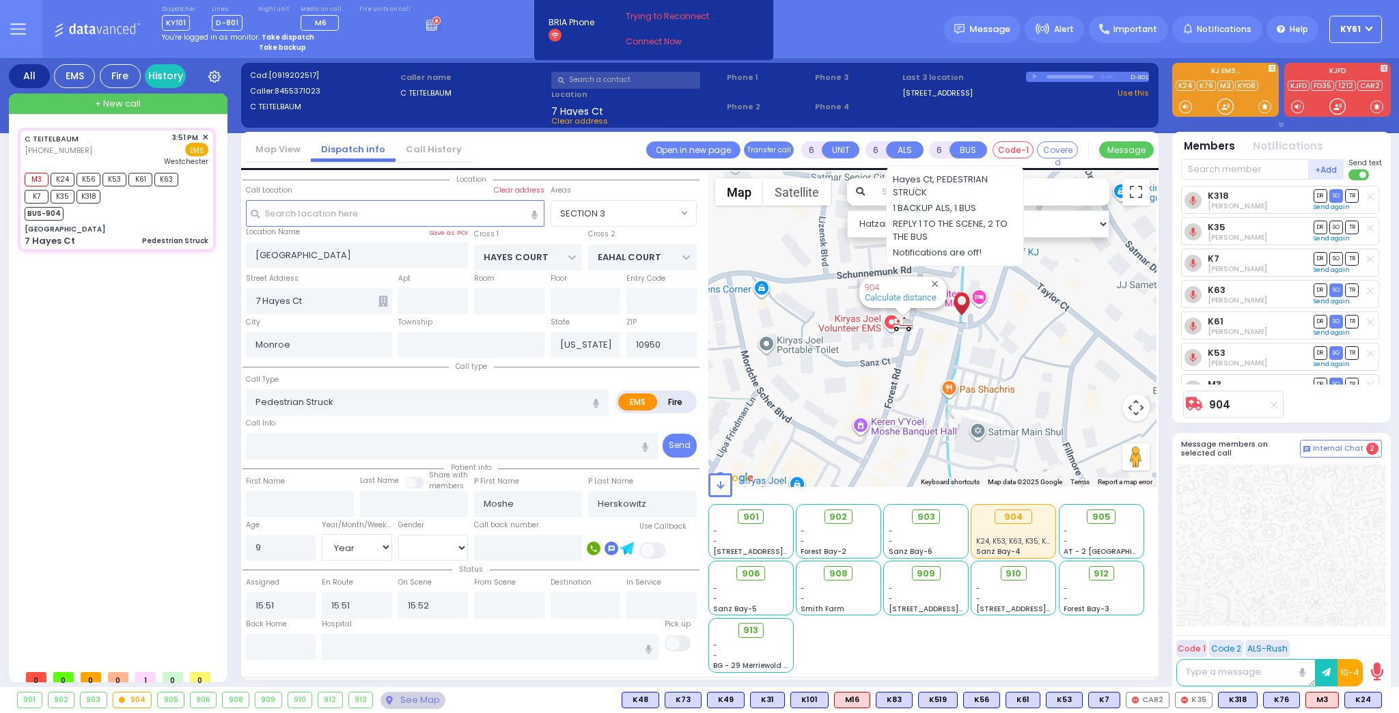
select select
radio input "true"
select select "Year"
select select "[DEMOGRAPHIC_DATA]"
type input "[GEOGRAPHIC_DATA]-[PERSON_NAME][GEOGRAPHIC_DATA]"
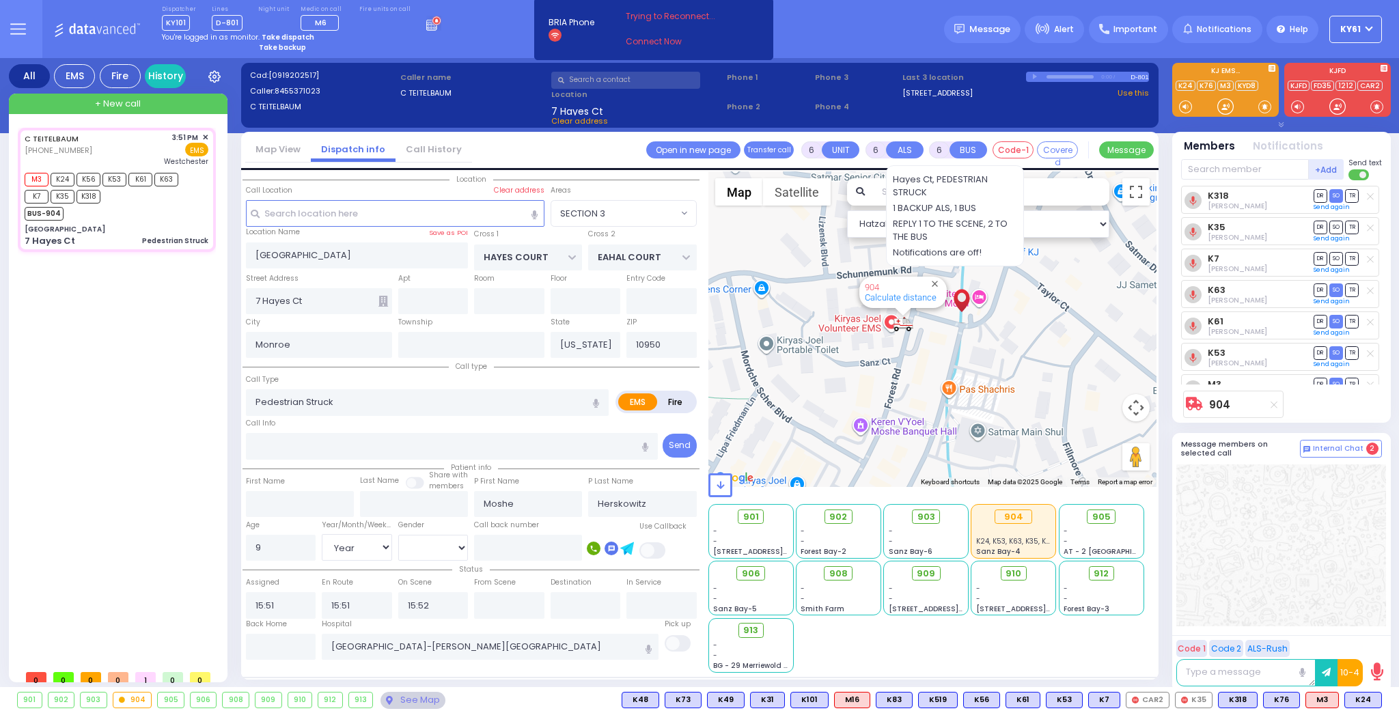
select select "Hatzalah Garages"
select select "SECTION 3"
select select
radio input "true"
select select "Year"
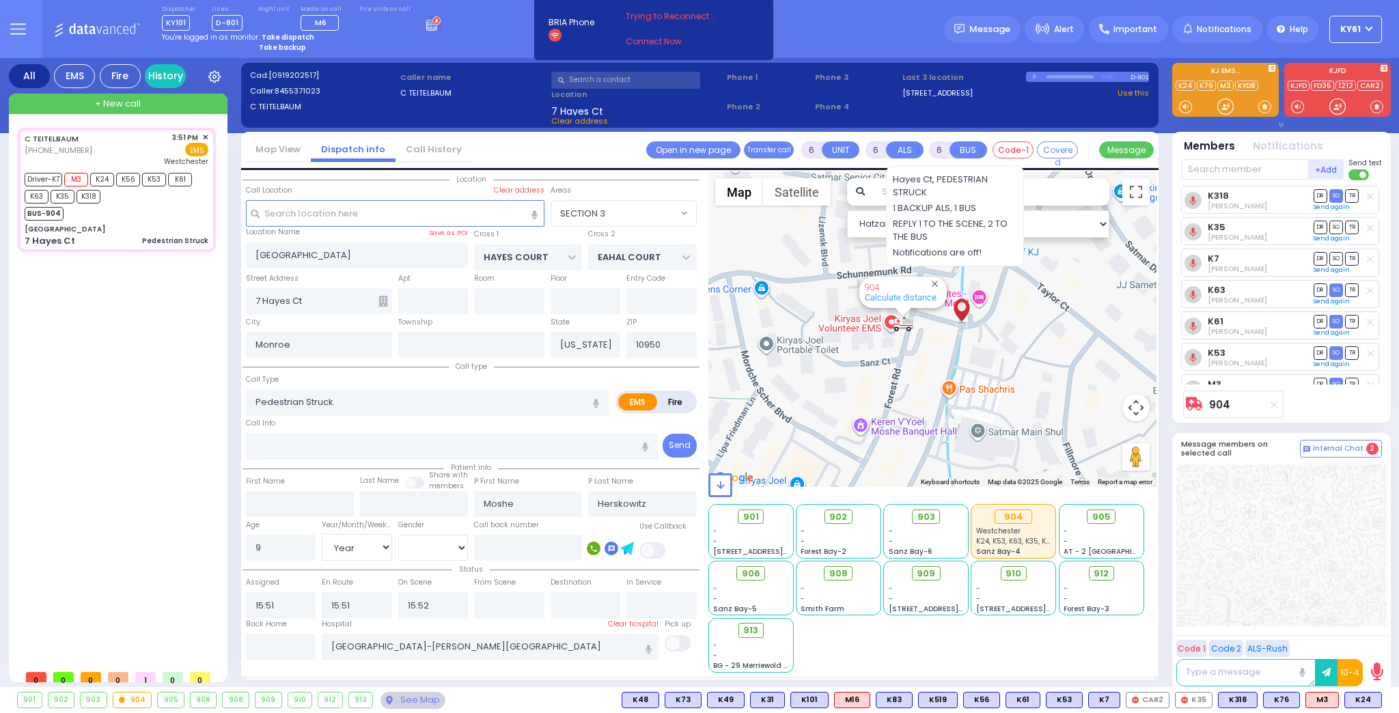
select select "[DEMOGRAPHIC_DATA]"
select select "Hatzalah Garages"
select select "SECTION 3"
select select
radio input "true"
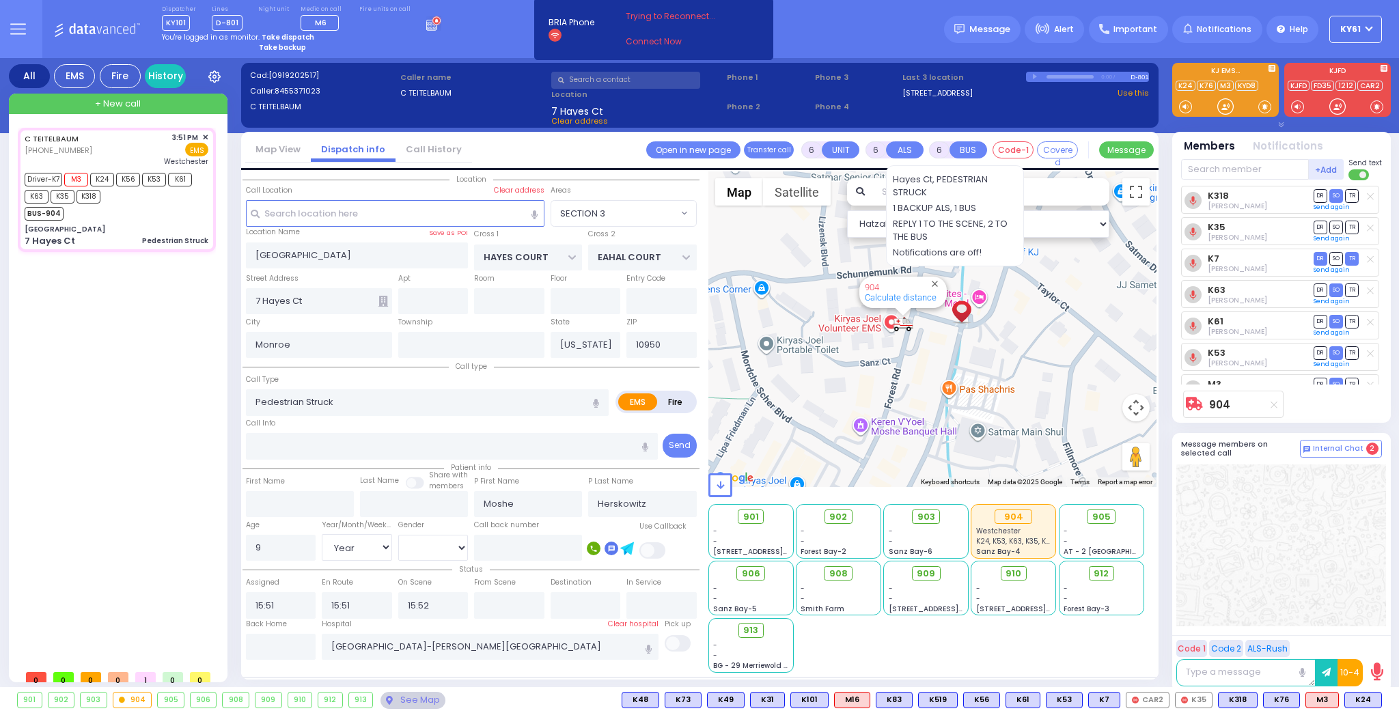
select select "Year"
select select "[DEMOGRAPHIC_DATA]"
select select "Hatzalah Garages"
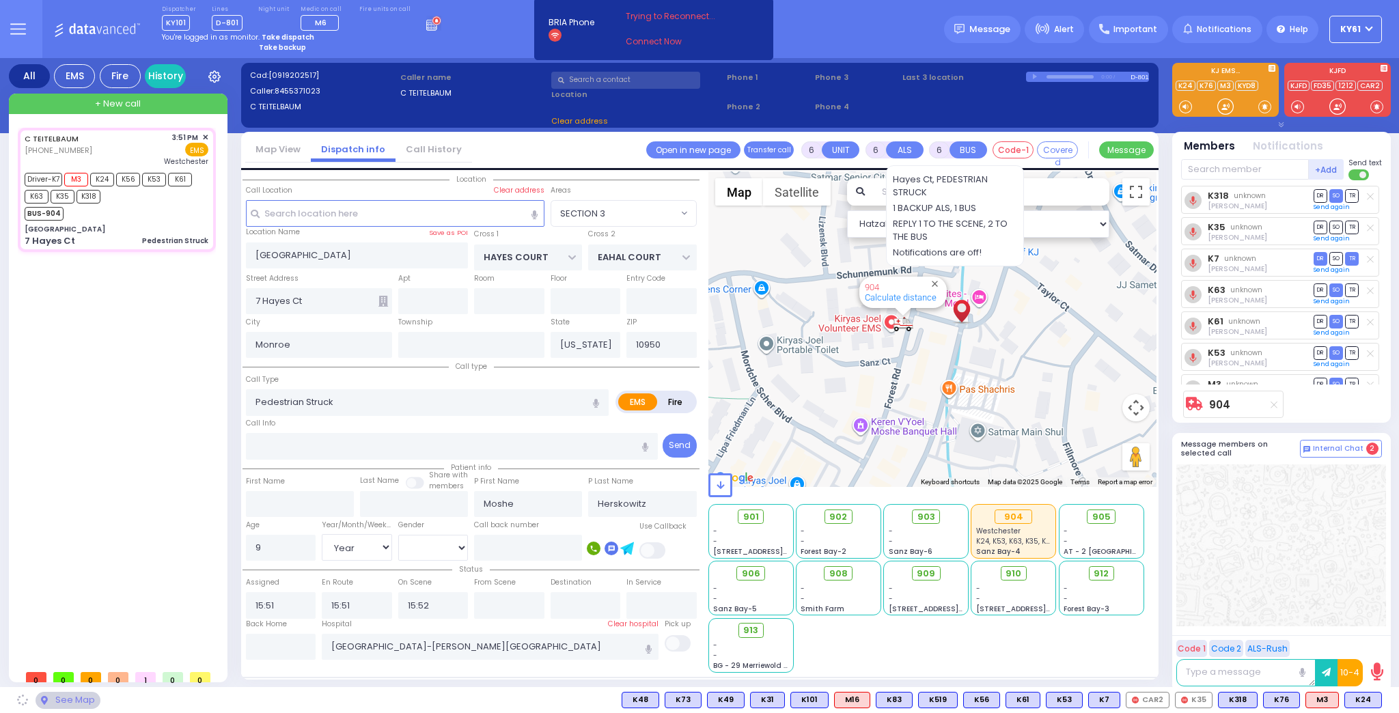
select select "SECTION 3"
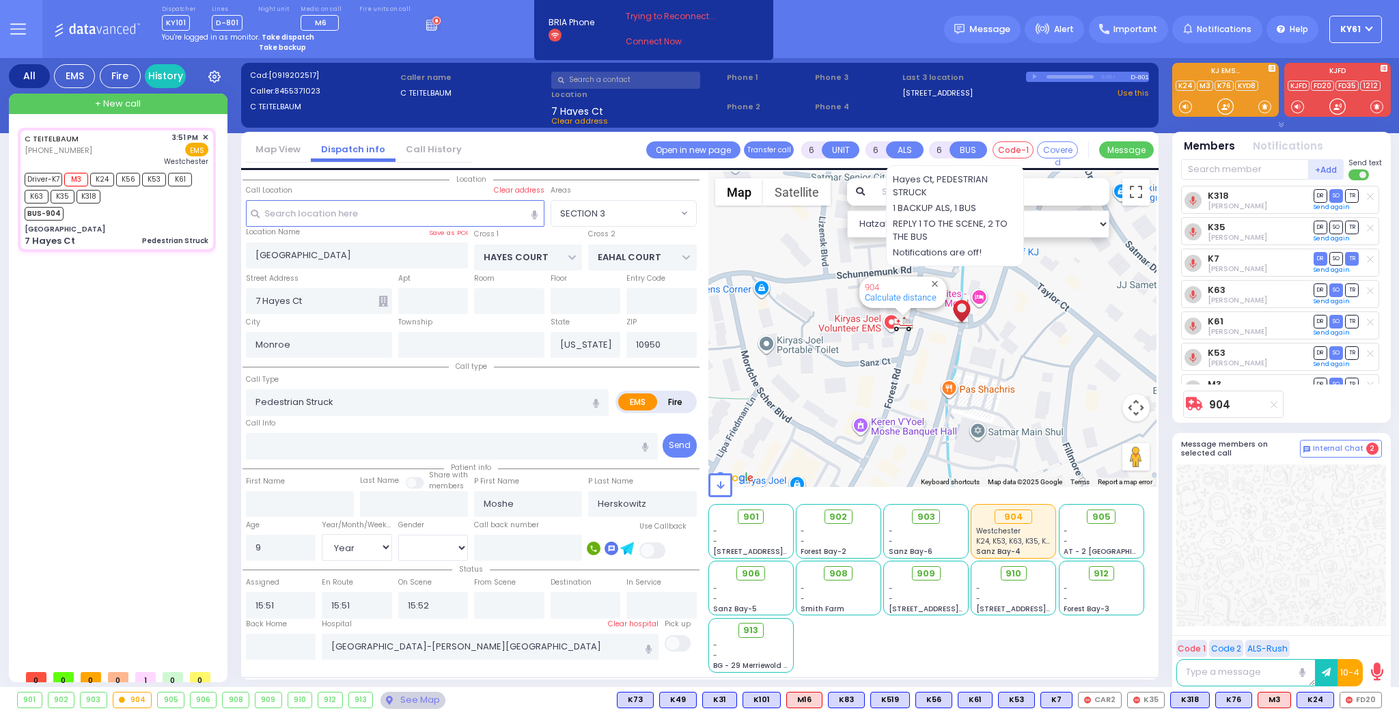
select select
radio input "true"
select select "Year"
select select "[DEMOGRAPHIC_DATA]"
select select "Hatzalah Garages"
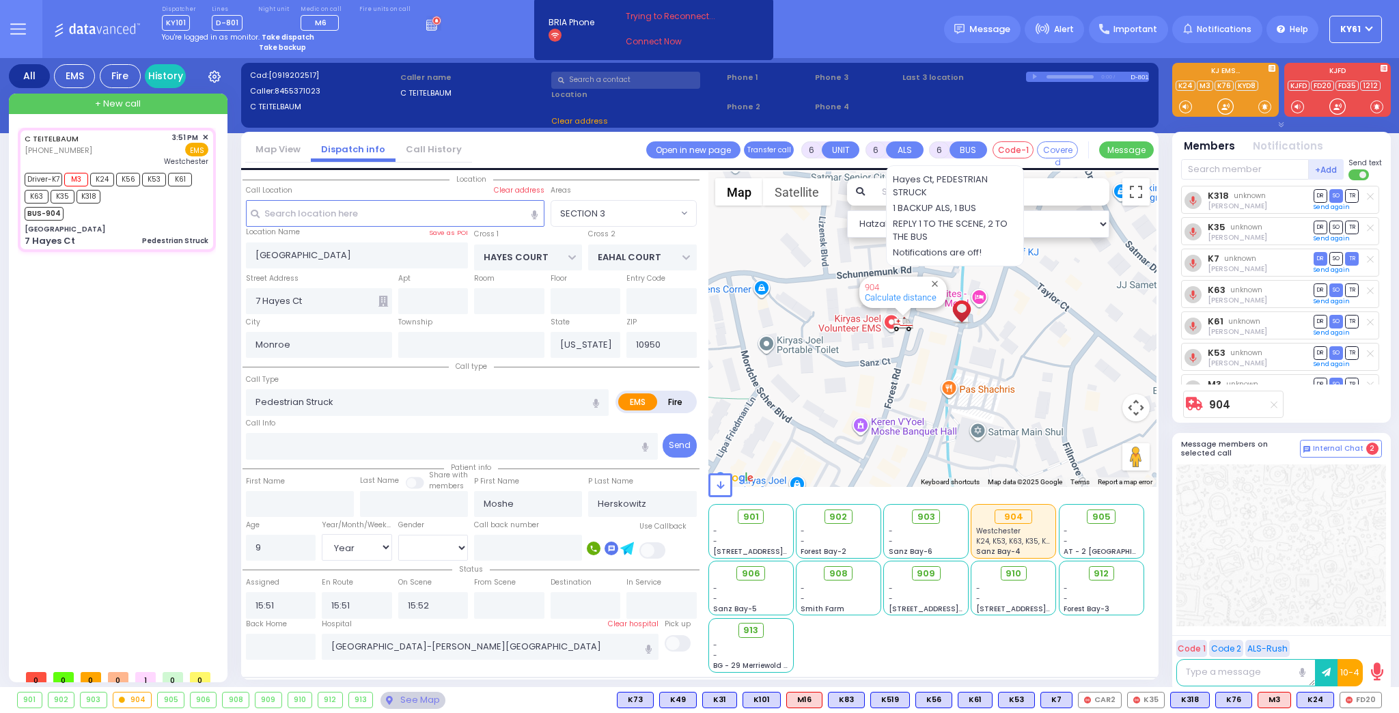
select select
radio input "true"
select select "Year"
select select "[DEMOGRAPHIC_DATA]"
select select "Hatzalah Garages"
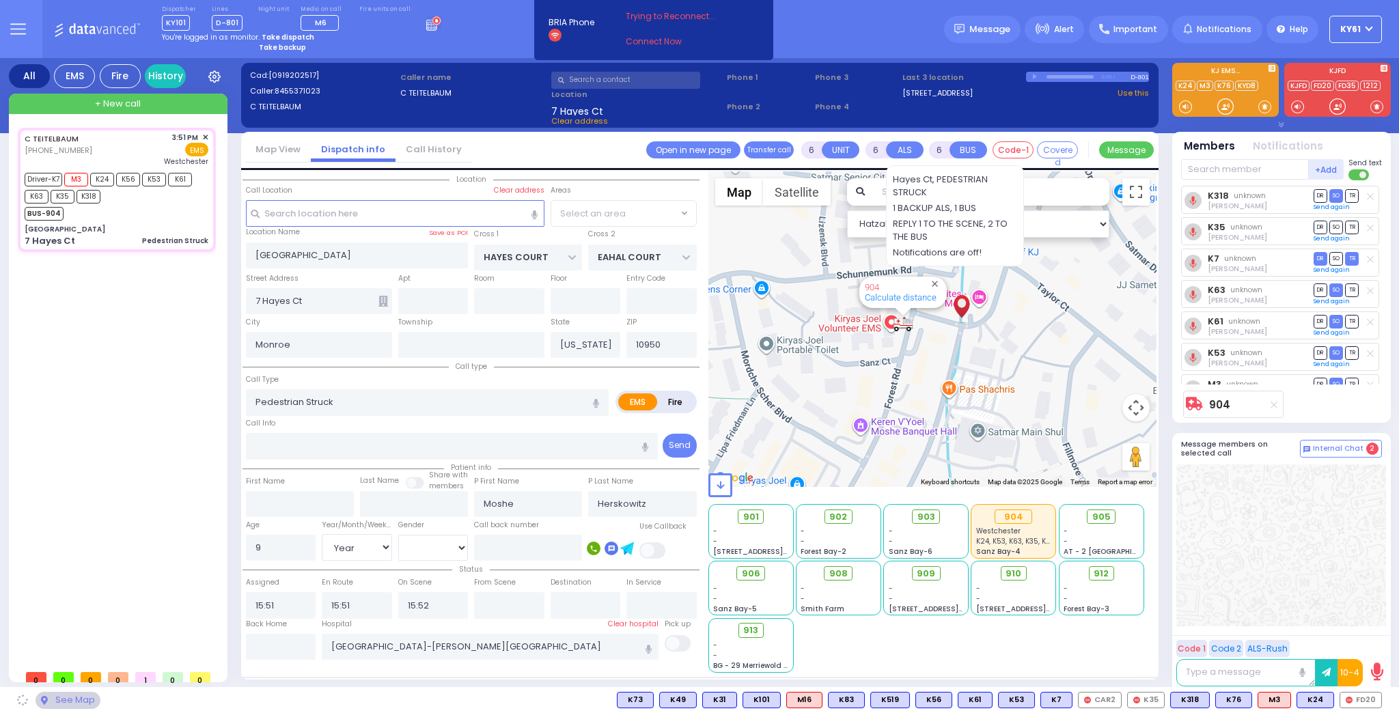
select select "SECTION 3"
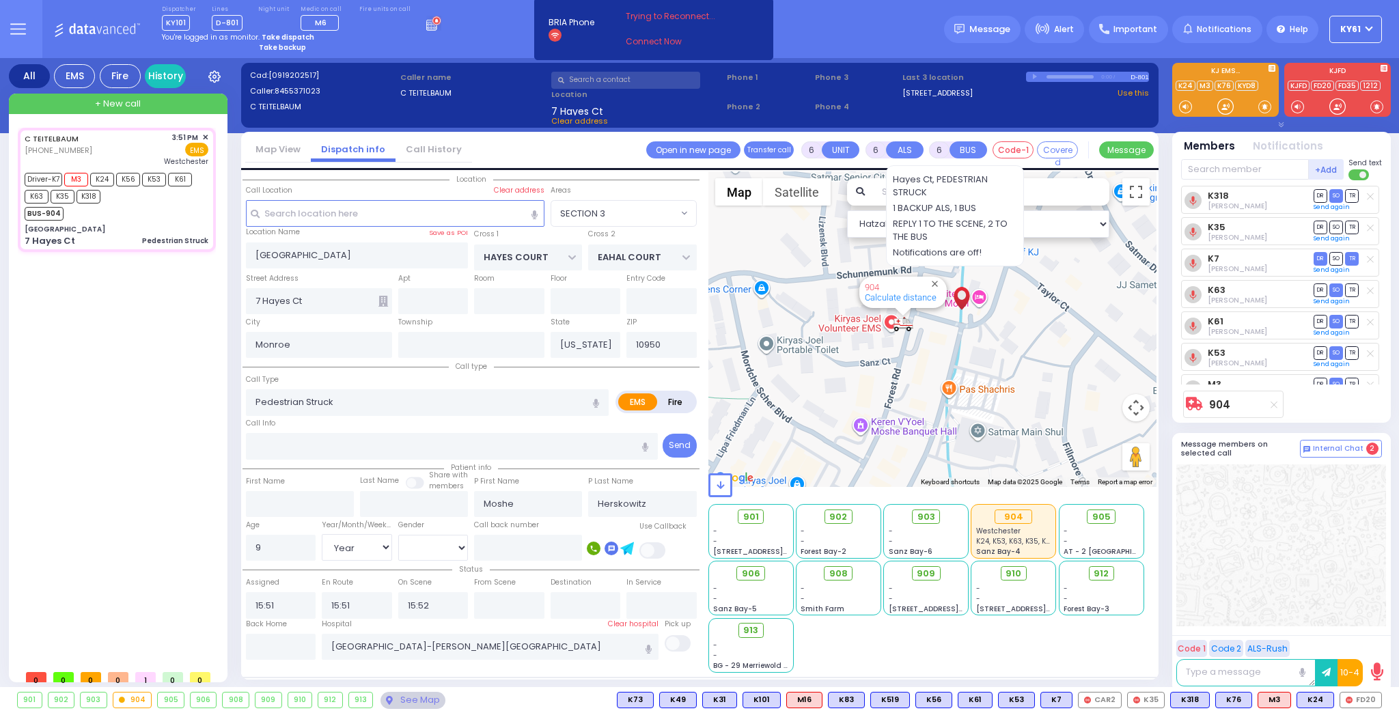
select select
radio input "true"
select select "Year"
select select "[DEMOGRAPHIC_DATA]"
select select "Hatzalah Garages"
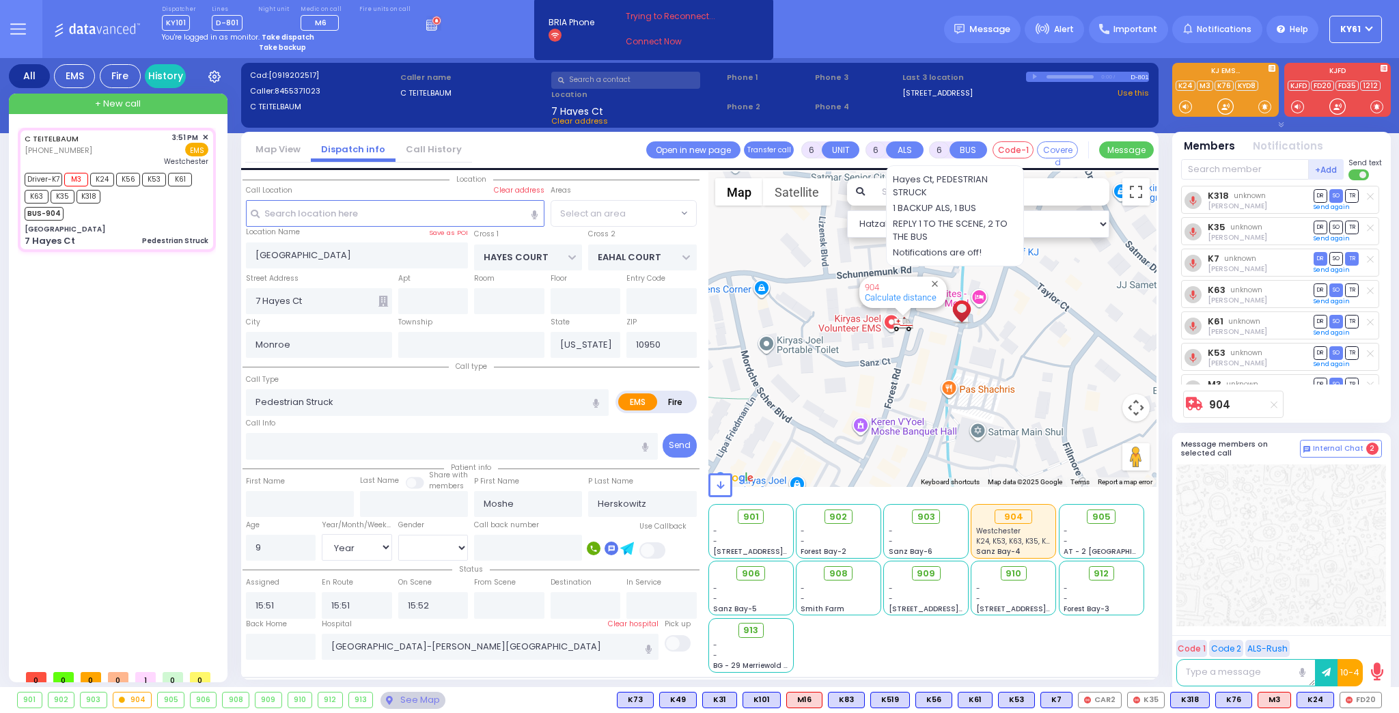
select select "SECTION 3"
select select
radio input "true"
select select "Year"
select select "[DEMOGRAPHIC_DATA]"
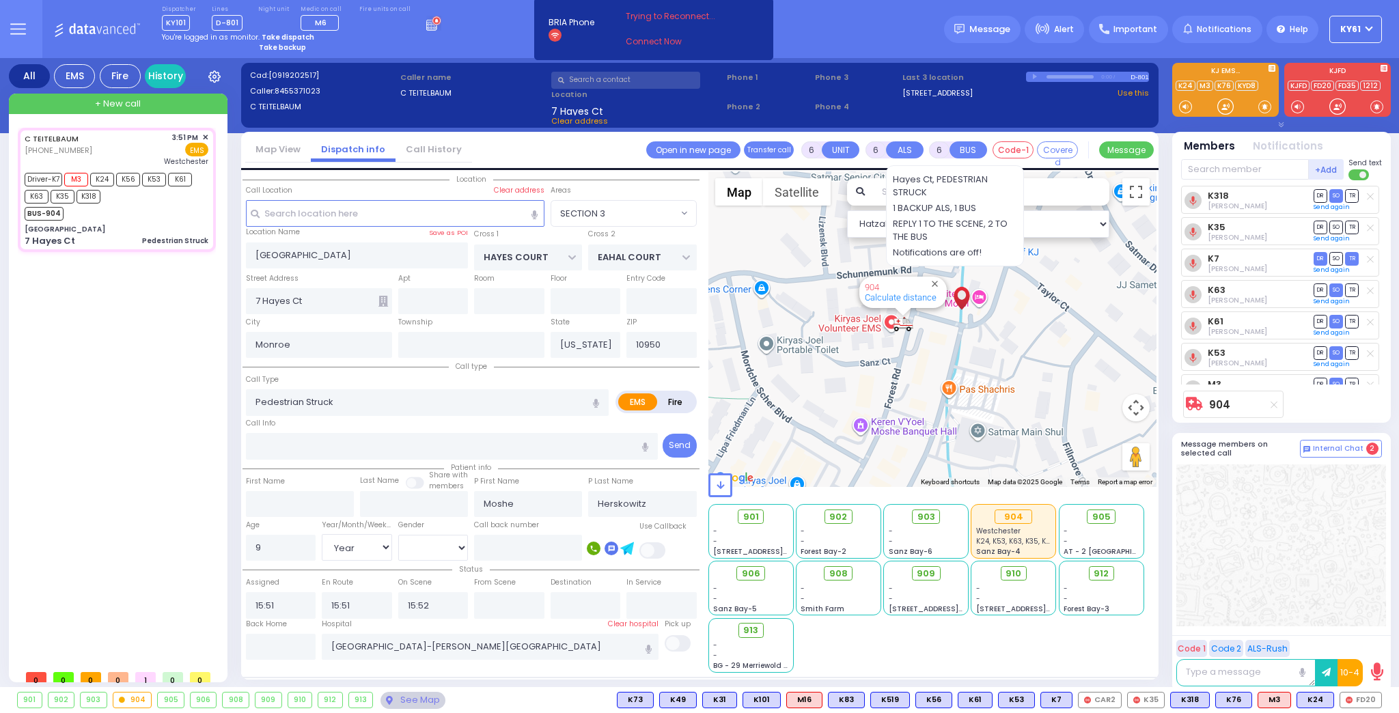
select select "Hatzalah Garages"
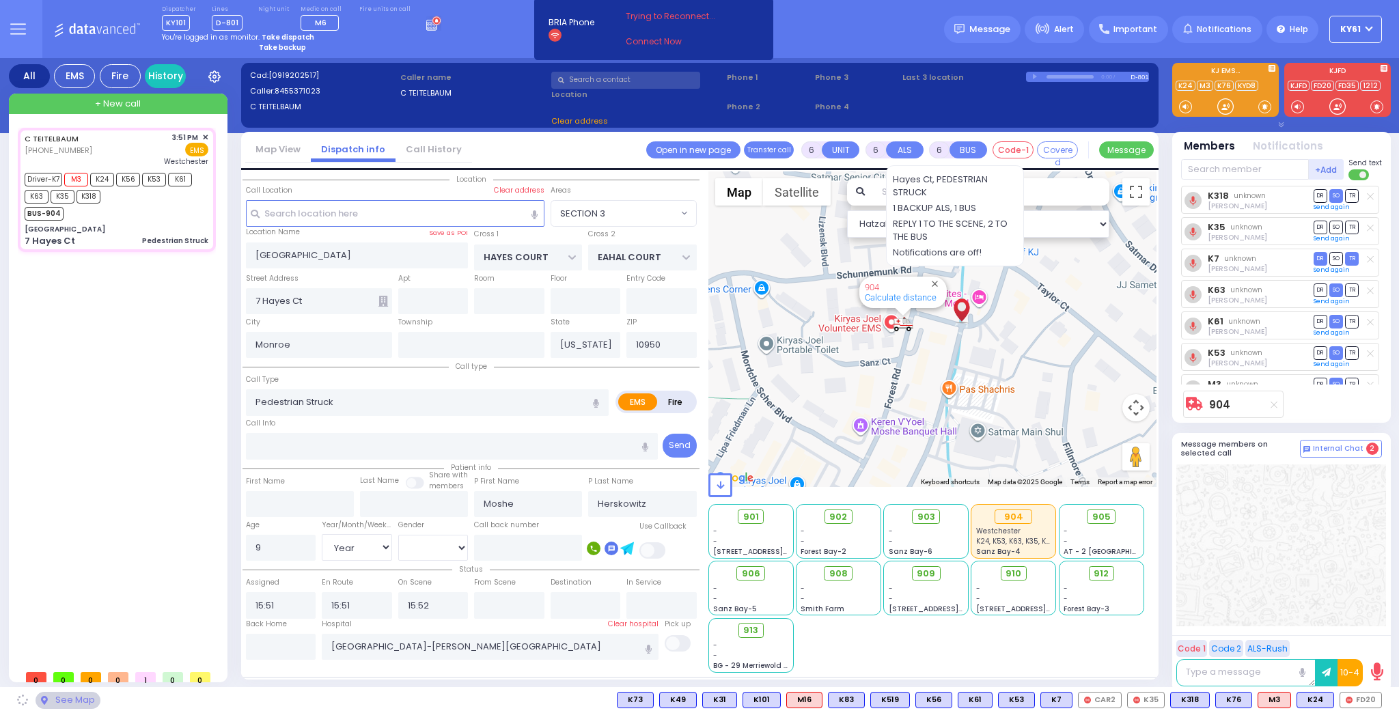
select select "SECTION 3"
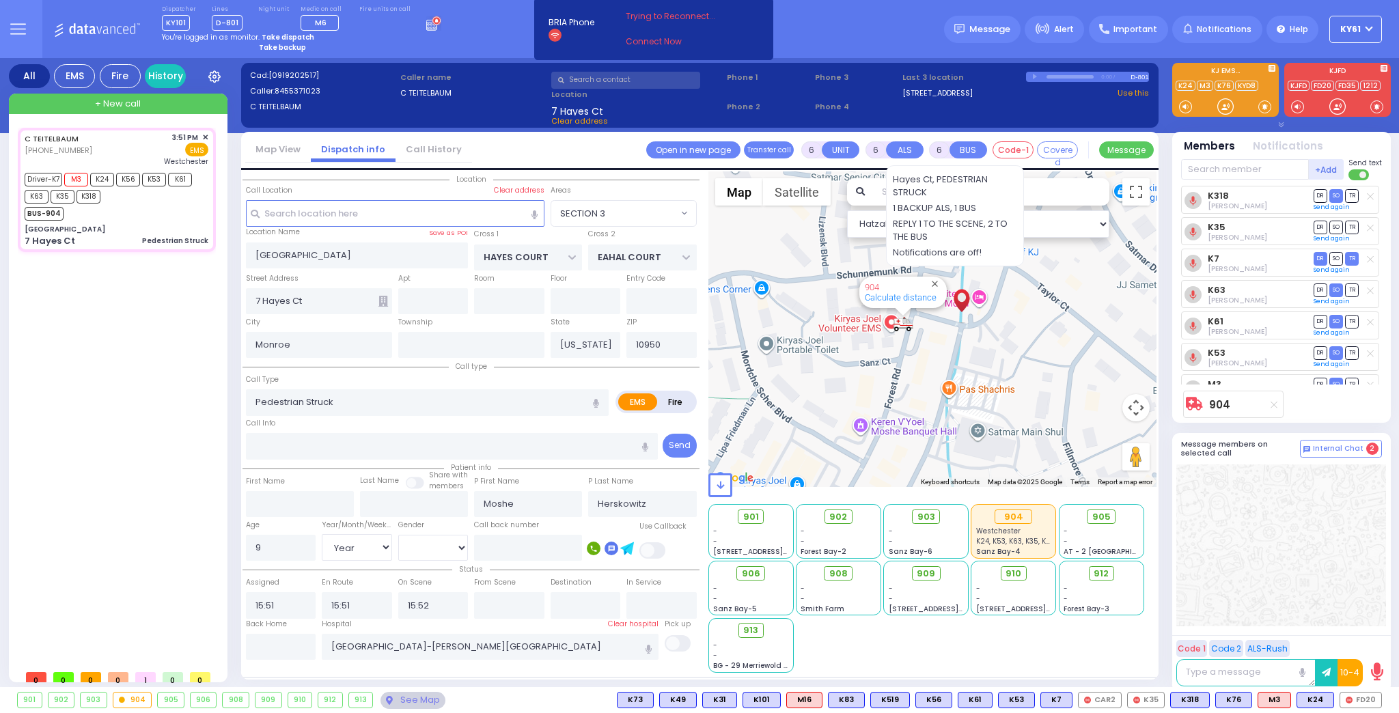
select select
radio input "true"
select select "Year"
select select "[DEMOGRAPHIC_DATA]"
select select "Hatzalah Garages"
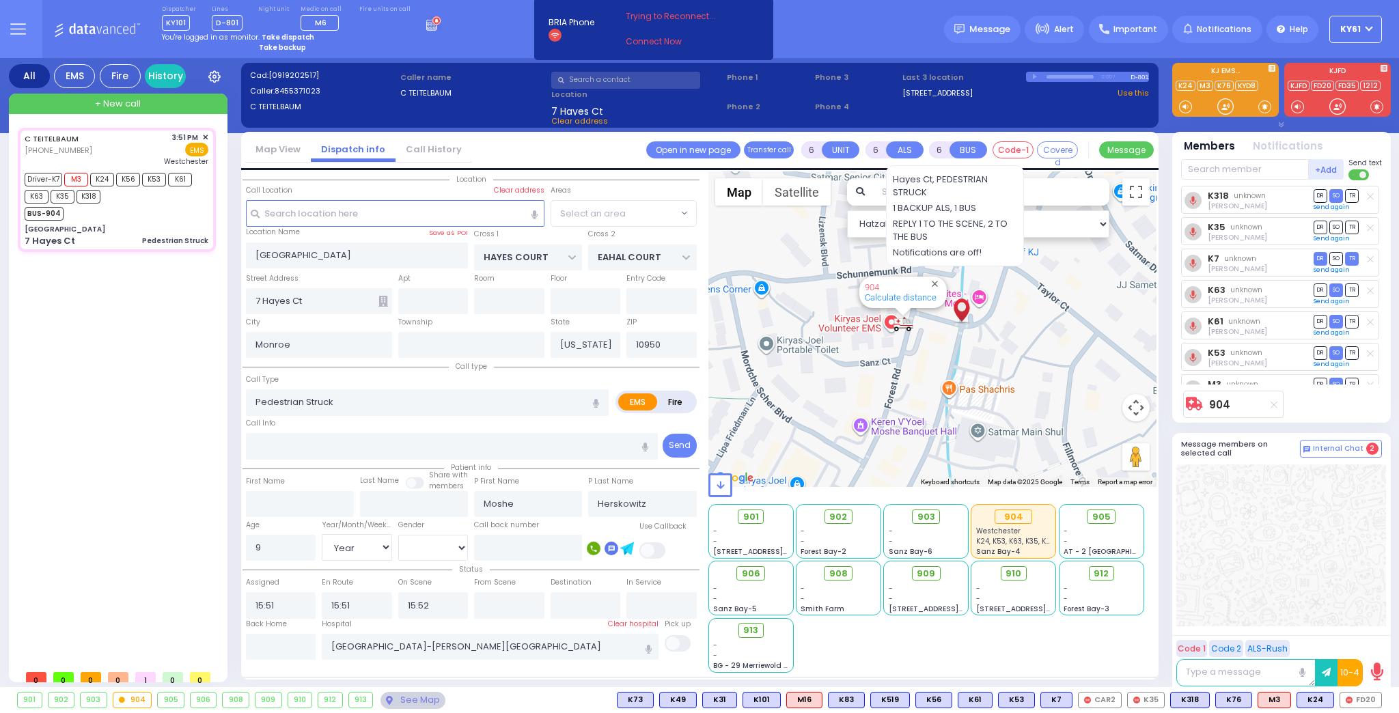
select select "SECTION 3"
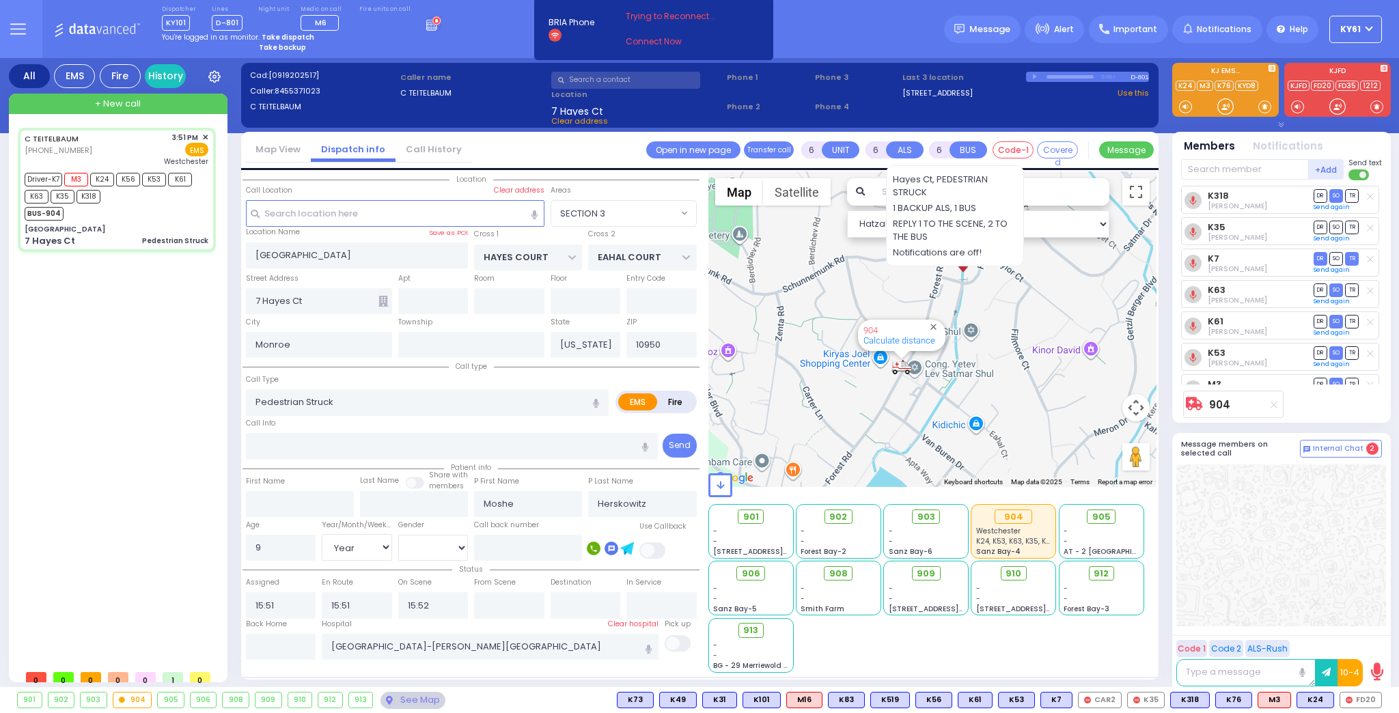
select select
radio input "true"
select select "Year"
select select "[DEMOGRAPHIC_DATA]"
type input "16:17"
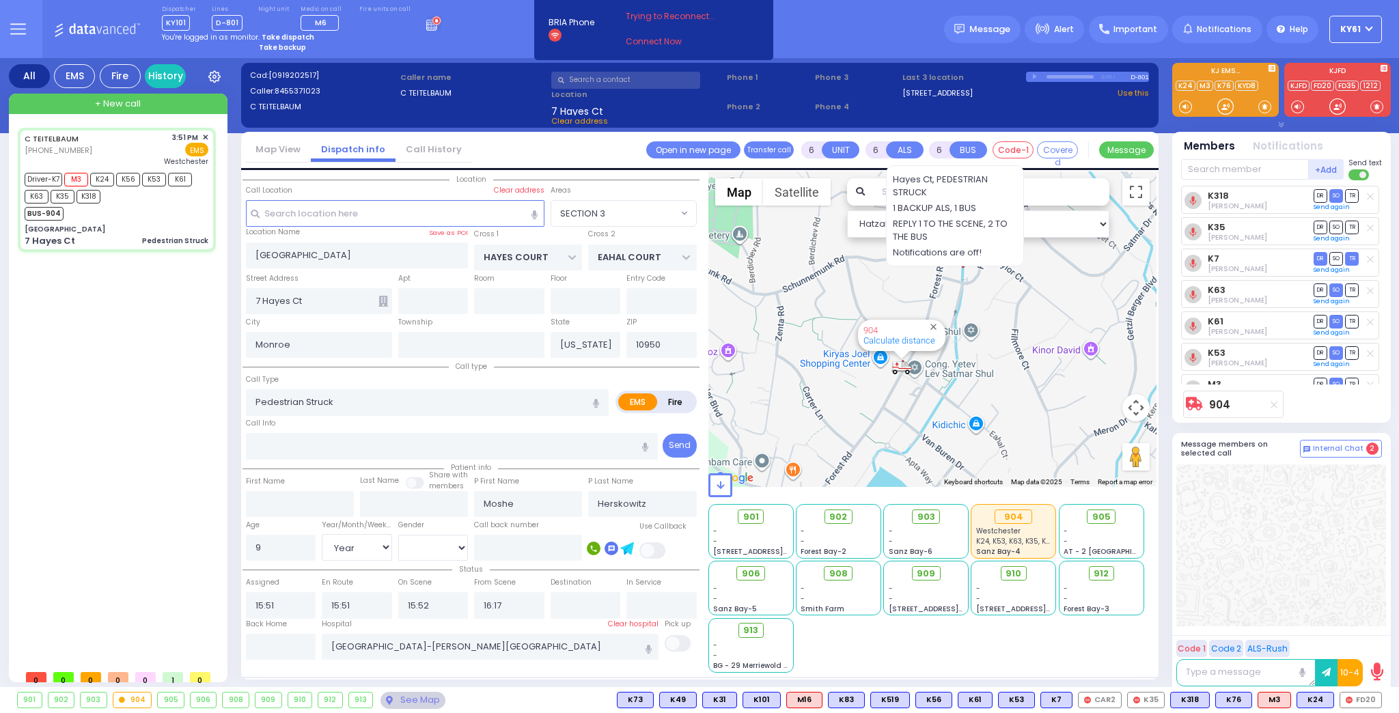
select select "Hatzalah Garages"
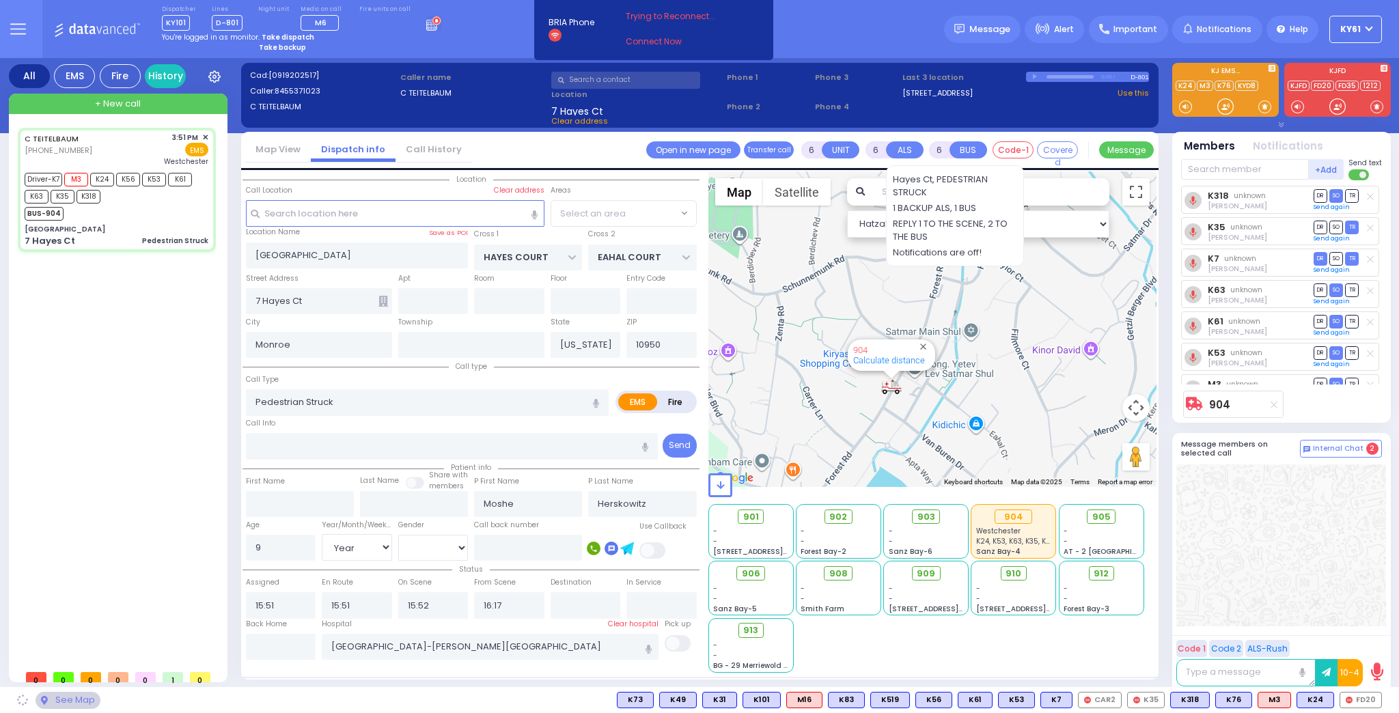
select select "SECTION 3"
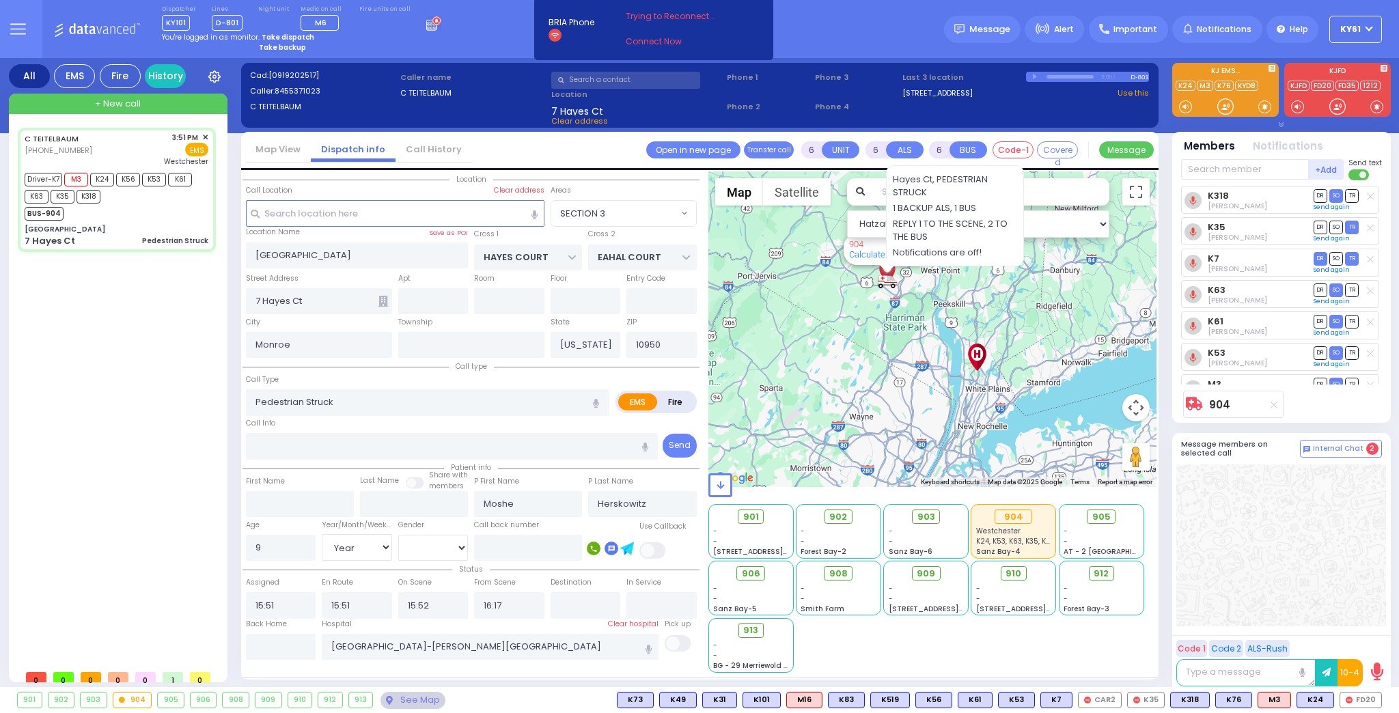
select select
radio input "true"
select select "Year"
select select "[DEMOGRAPHIC_DATA]"
select select "Hatzalah Garages"
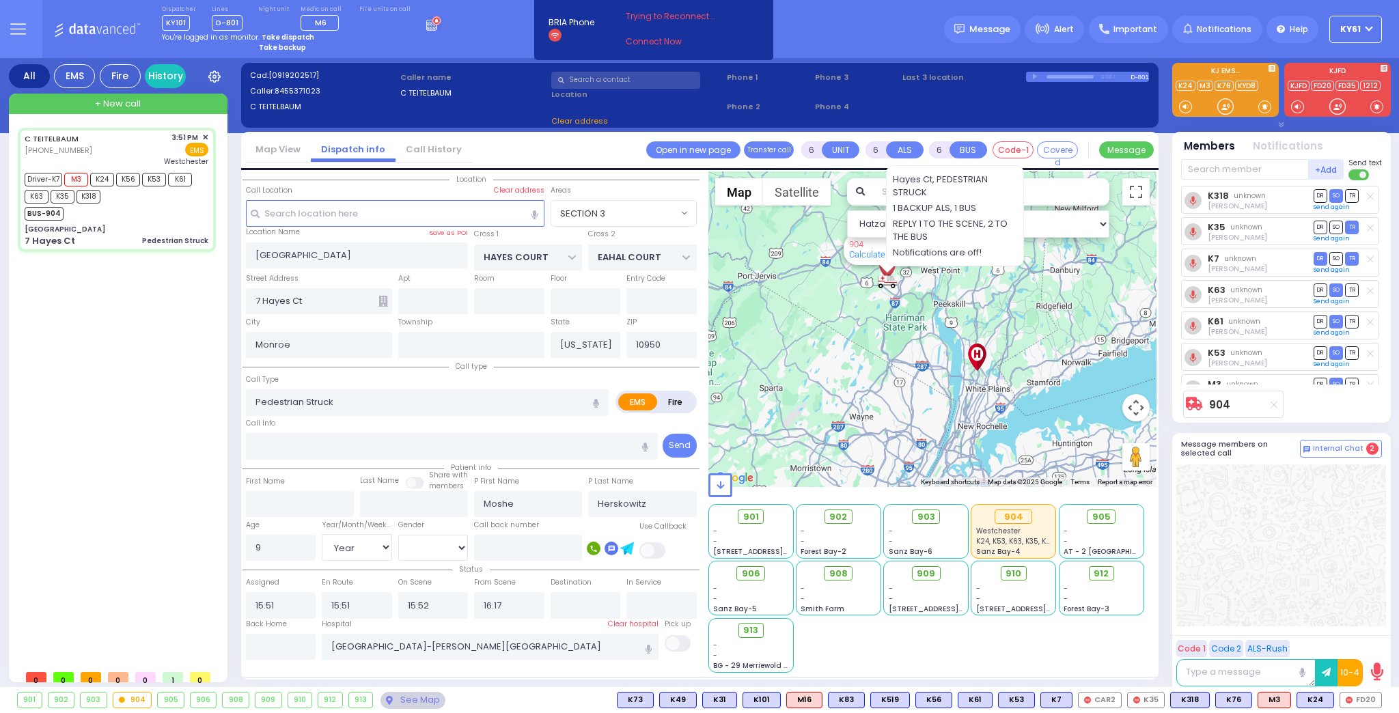
select select
radio input "true"
select select "Year"
select select "[DEMOGRAPHIC_DATA]"
select select "Hatzalah Garages"
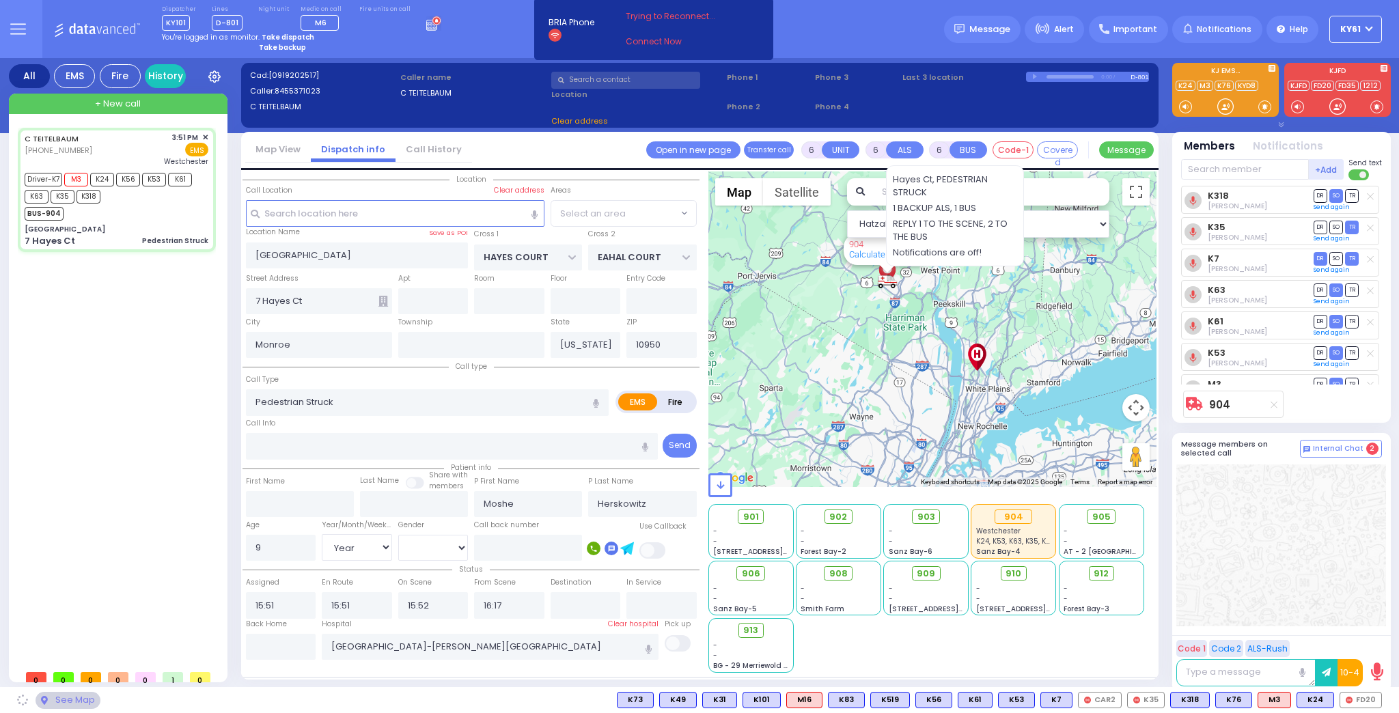
select select "SECTION 3"
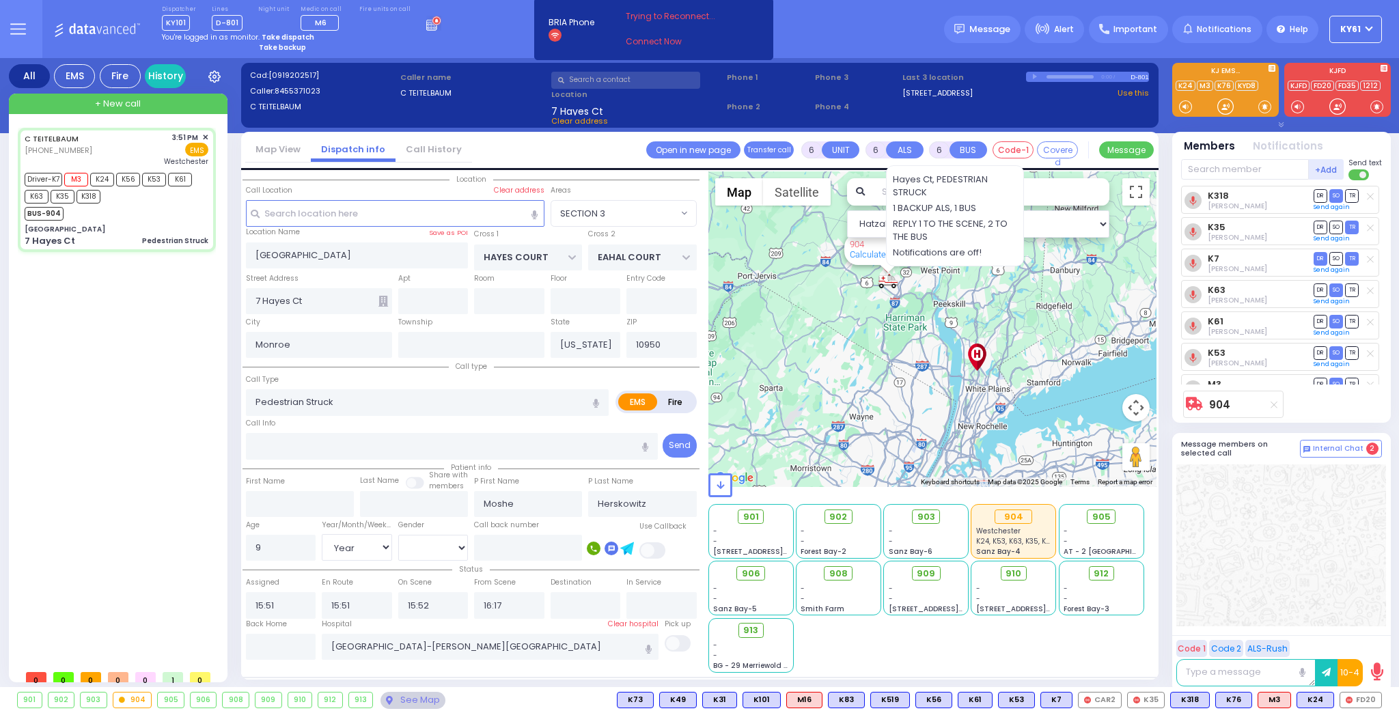
select select
radio input "true"
select select "Year"
select select "[DEMOGRAPHIC_DATA]"
select select "Hatzalah Garages"
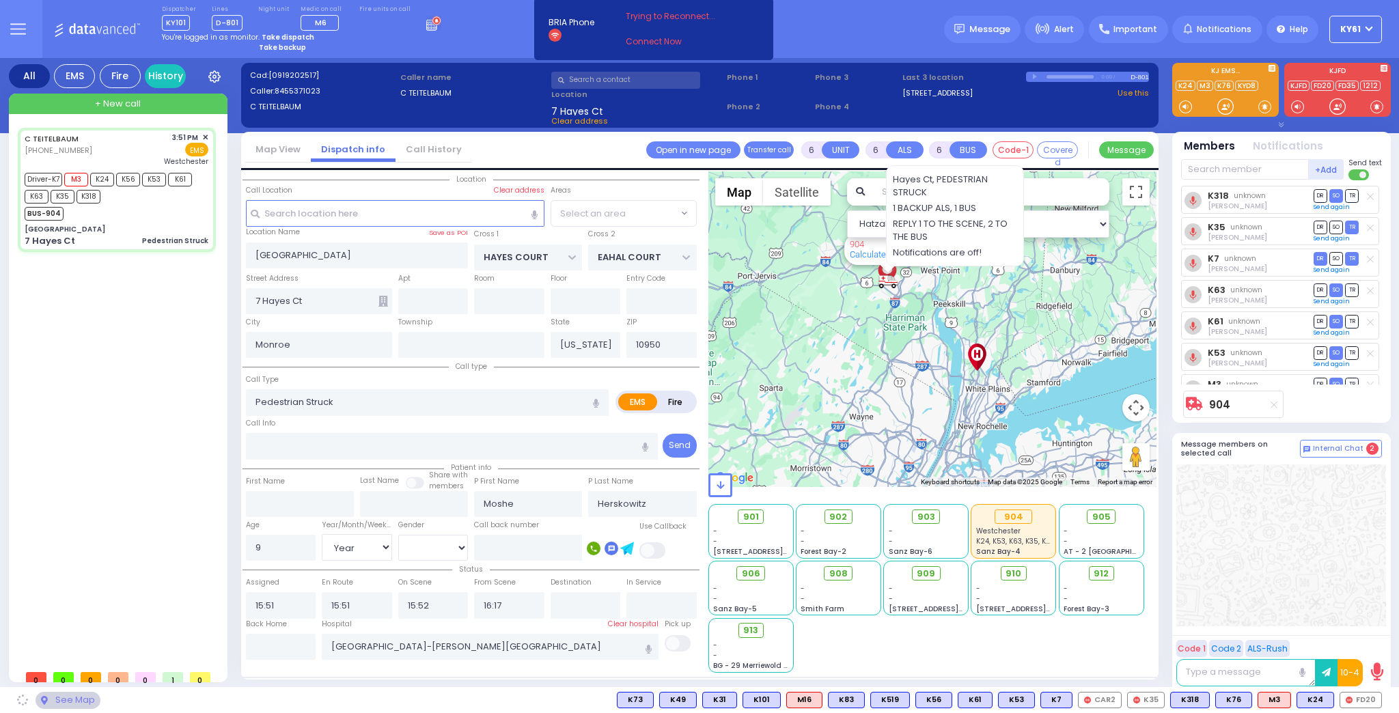
select select "SECTION 3"
select select
radio input "true"
select select "Year"
select select "[DEMOGRAPHIC_DATA]"
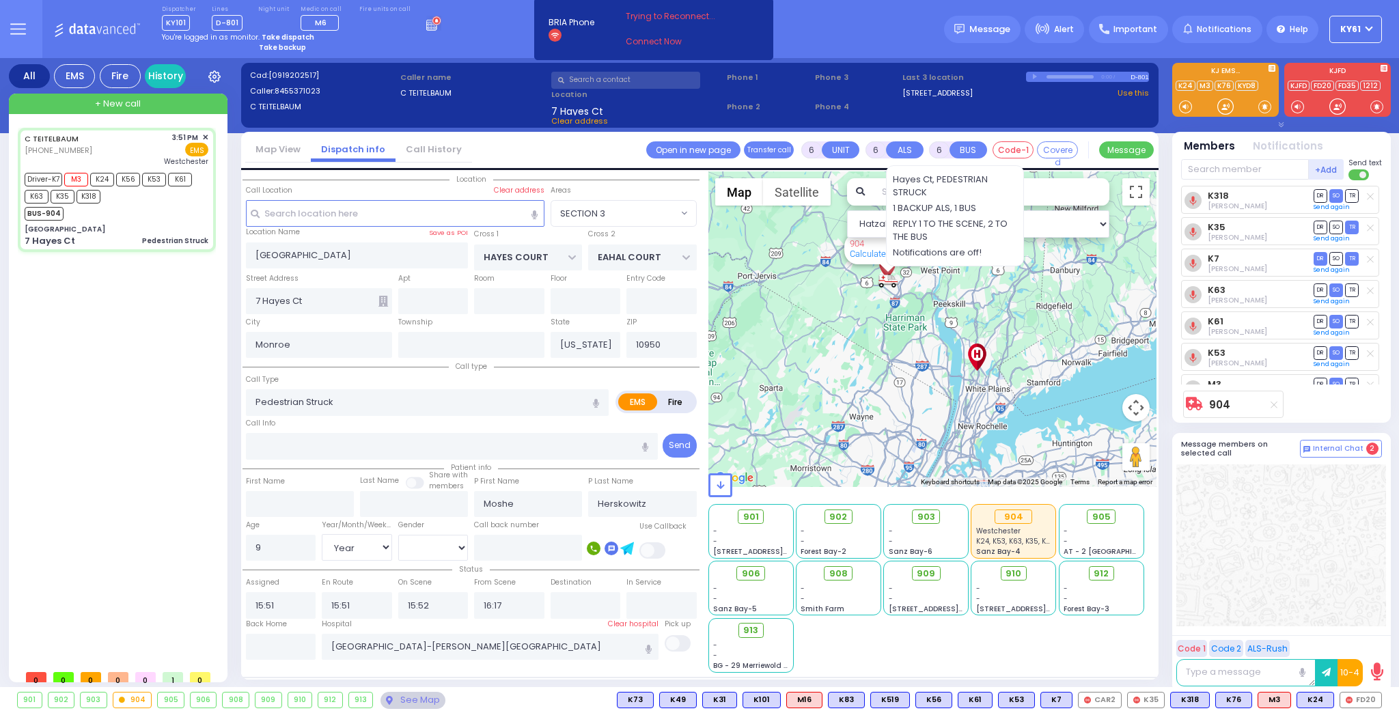
select select "Hatzalah Garages"
select select "SECTION 3"
select select
